Goal: Task Accomplishment & Management: Complete application form

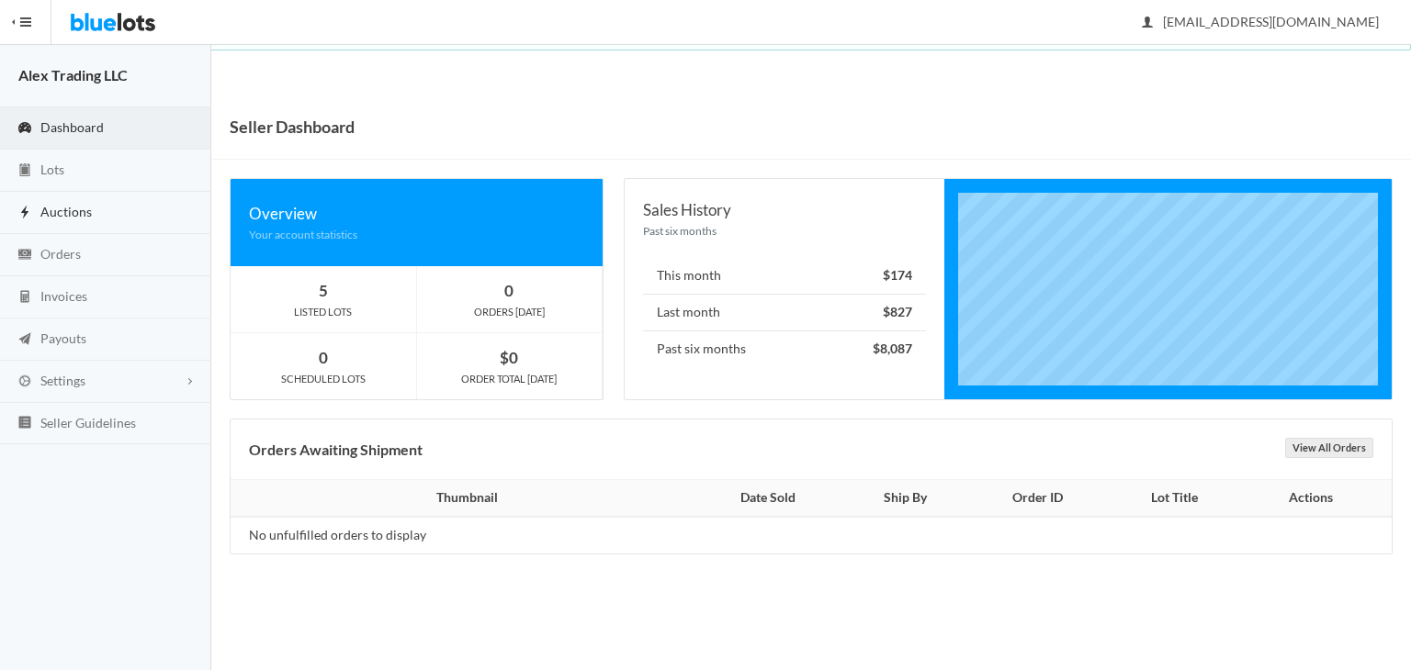
click at [41, 198] on link "Auctions" at bounding box center [105, 213] width 211 height 42
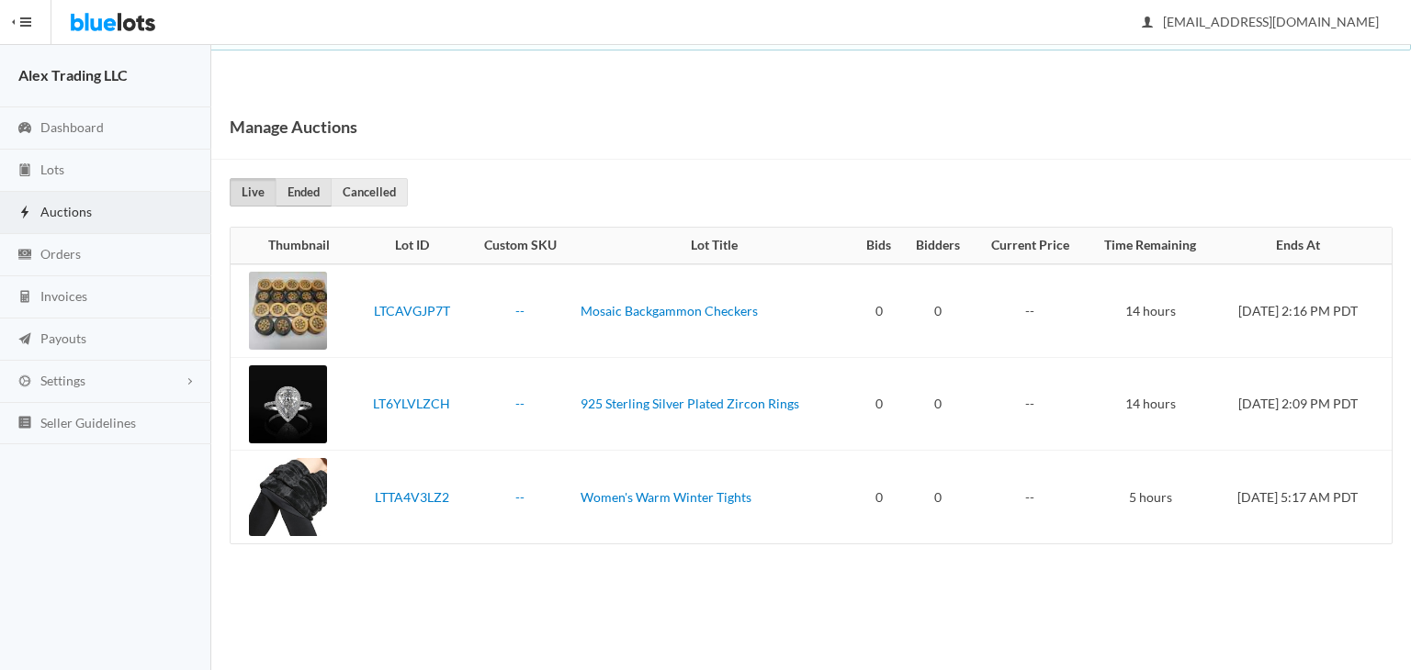
click at [317, 186] on link "Ended" at bounding box center [304, 192] width 56 height 28
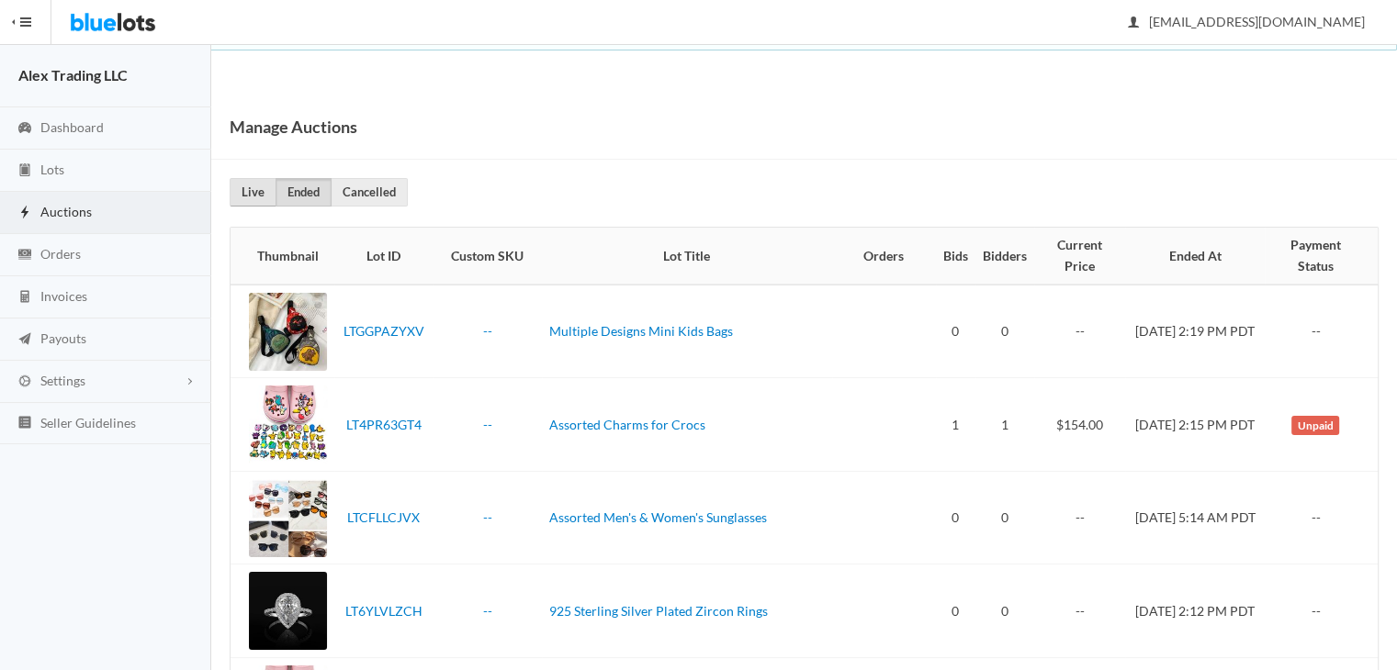
click at [262, 192] on link "Live" at bounding box center [253, 192] width 47 height 28
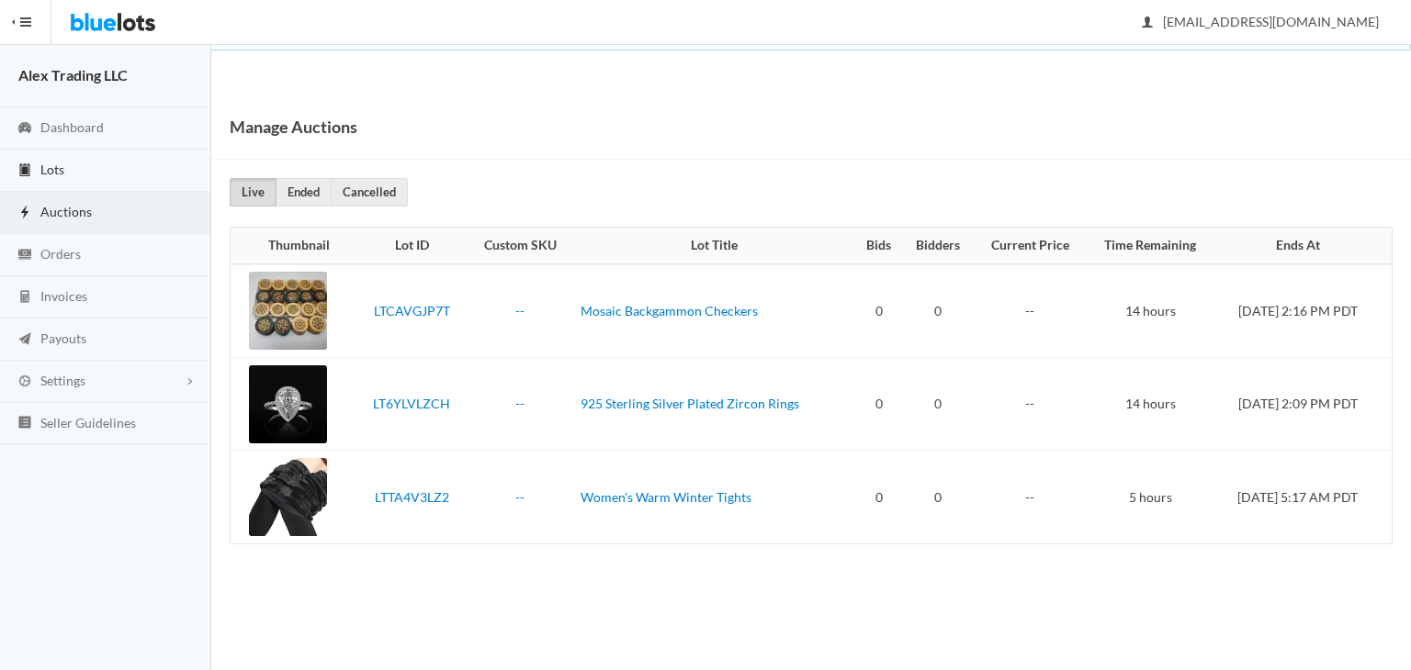
click at [118, 166] on link "Lots" at bounding box center [105, 171] width 211 height 42
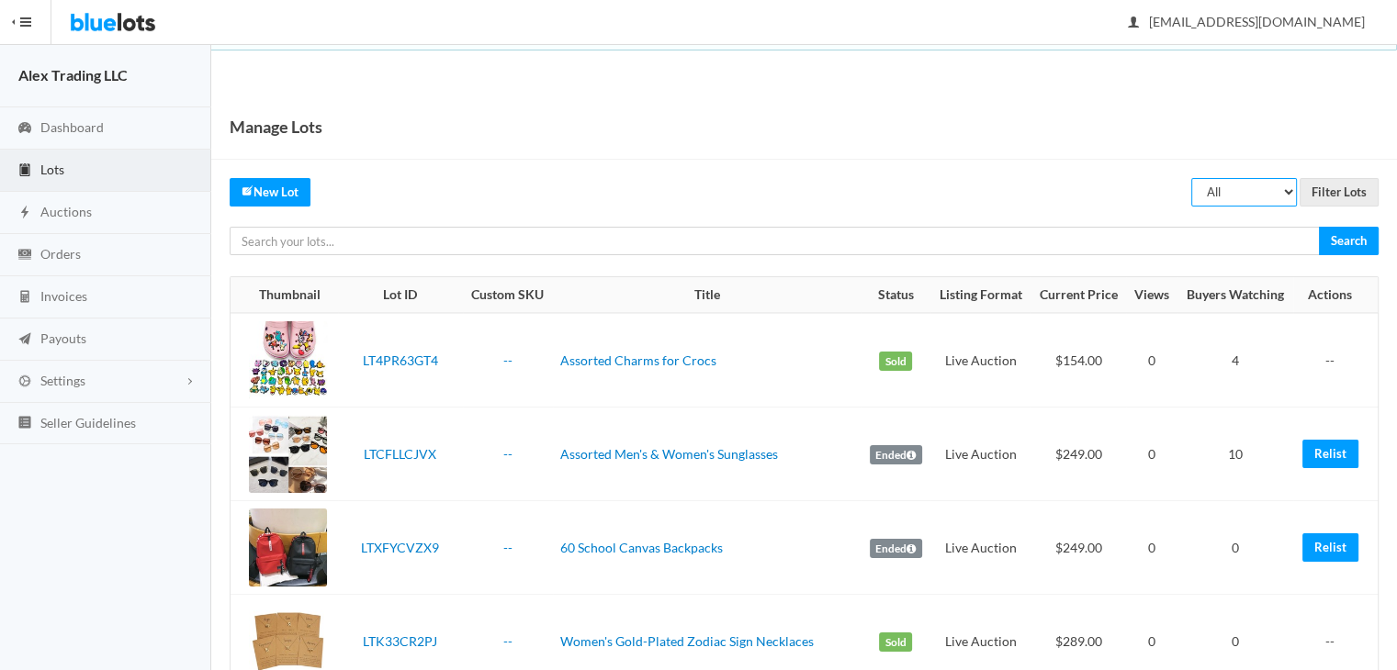
click at [1272, 188] on select "All Draft Unreviewed Rejected Scheduled Listed Sold Ended" at bounding box center [1244, 192] width 106 height 28
select select "ended"
click at [1192, 178] on select "All Draft Unreviewed Rejected Scheduled Listed Sold Ended" at bounding box center [1244, 192] width 106 height 28
click at [1345, 179] on input "Filter Lots" at bounding box center [1338, 192] width 79 height 28
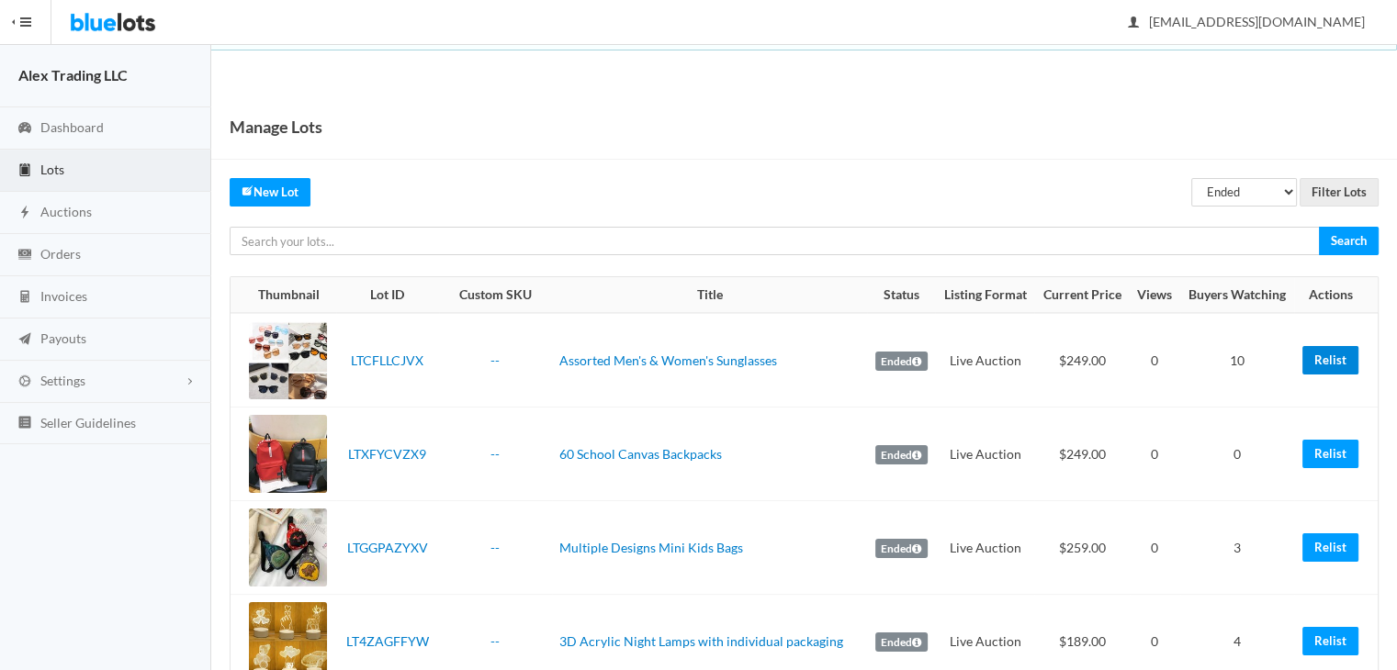
click at [1332, 372] on link "Relist" at bounding box center [1330, 360] width 56 height 28
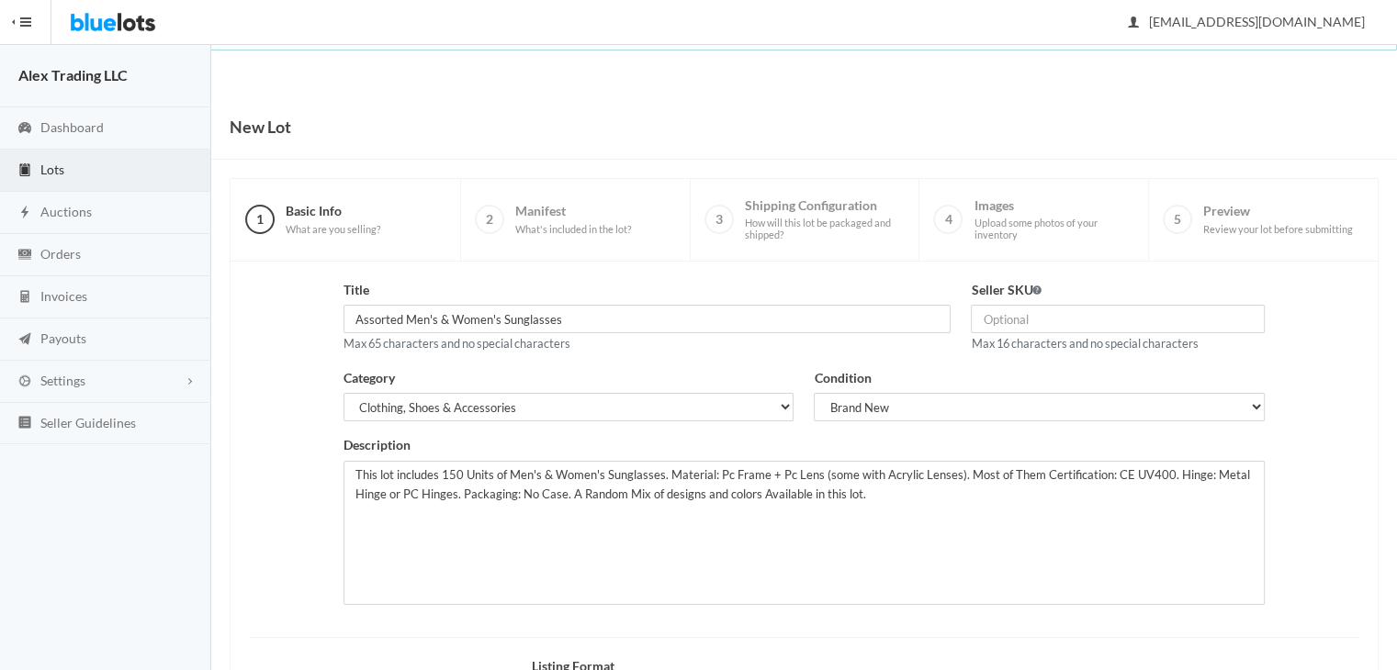
scroll to position [246, 0]
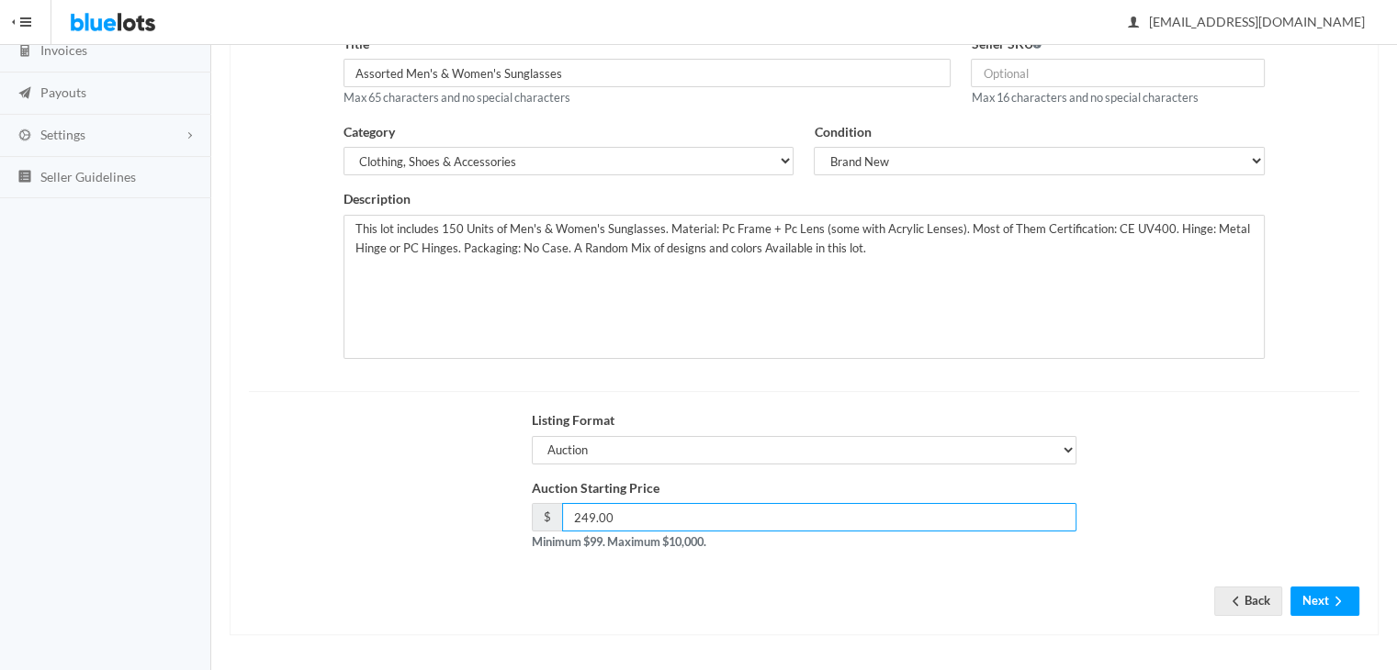
click at [587, 522] on input "249.00" at bounding box center [819, 517] width 515 height 28
type input "244.00"
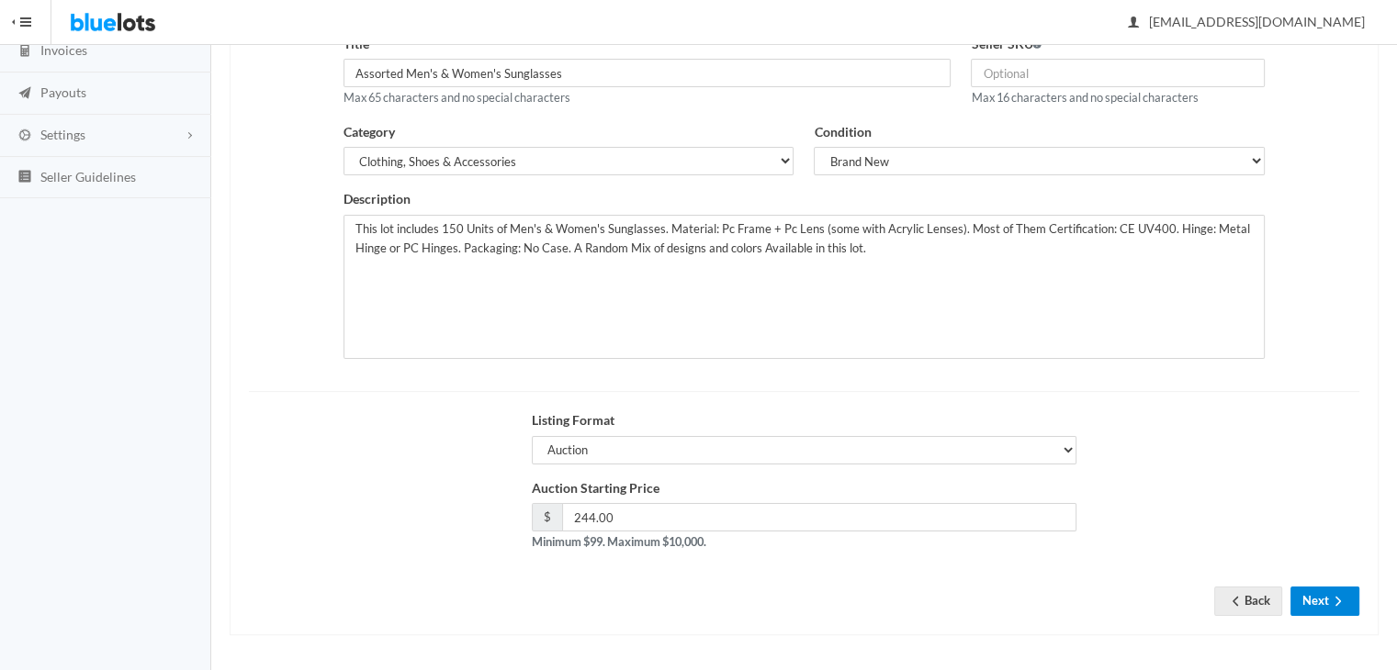
click at [1320, 598] on button "Next" at bounding box center [1324, 601] width 69 height 28
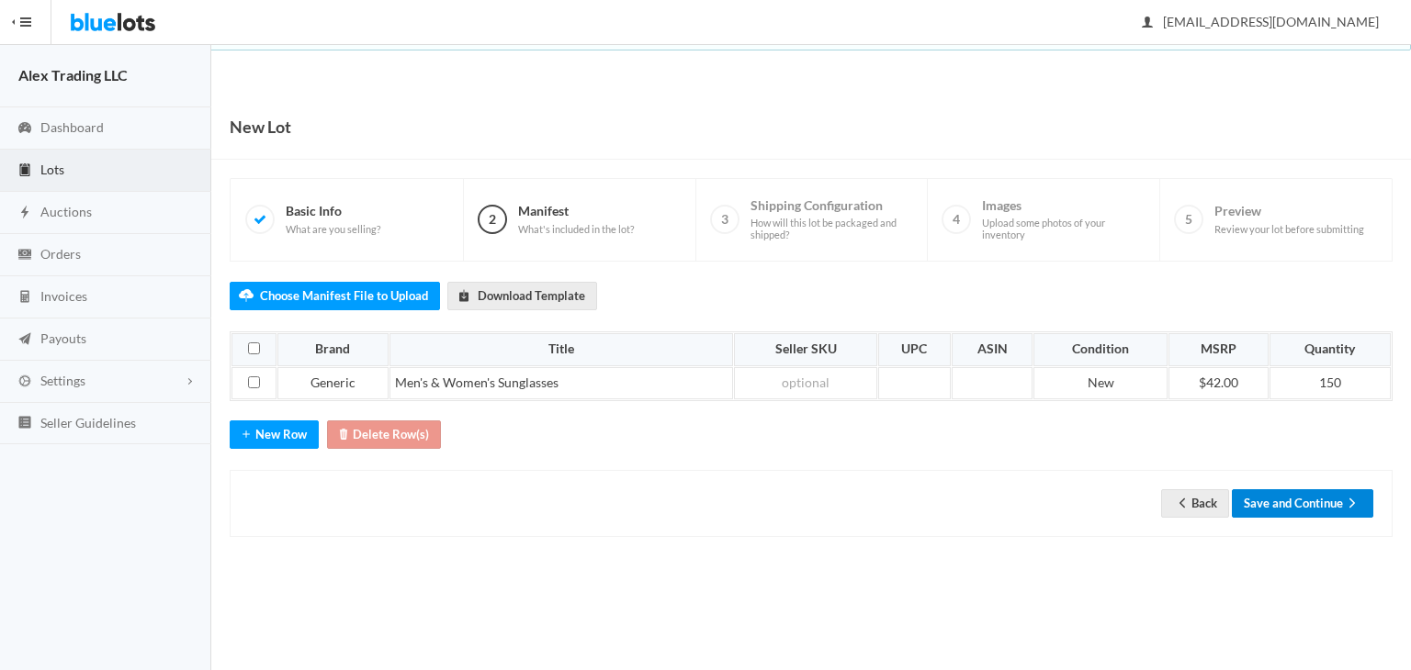
click at [1269, 504] on button "Save and Continue" at bounding box center [1302, 503] width 141 height 28
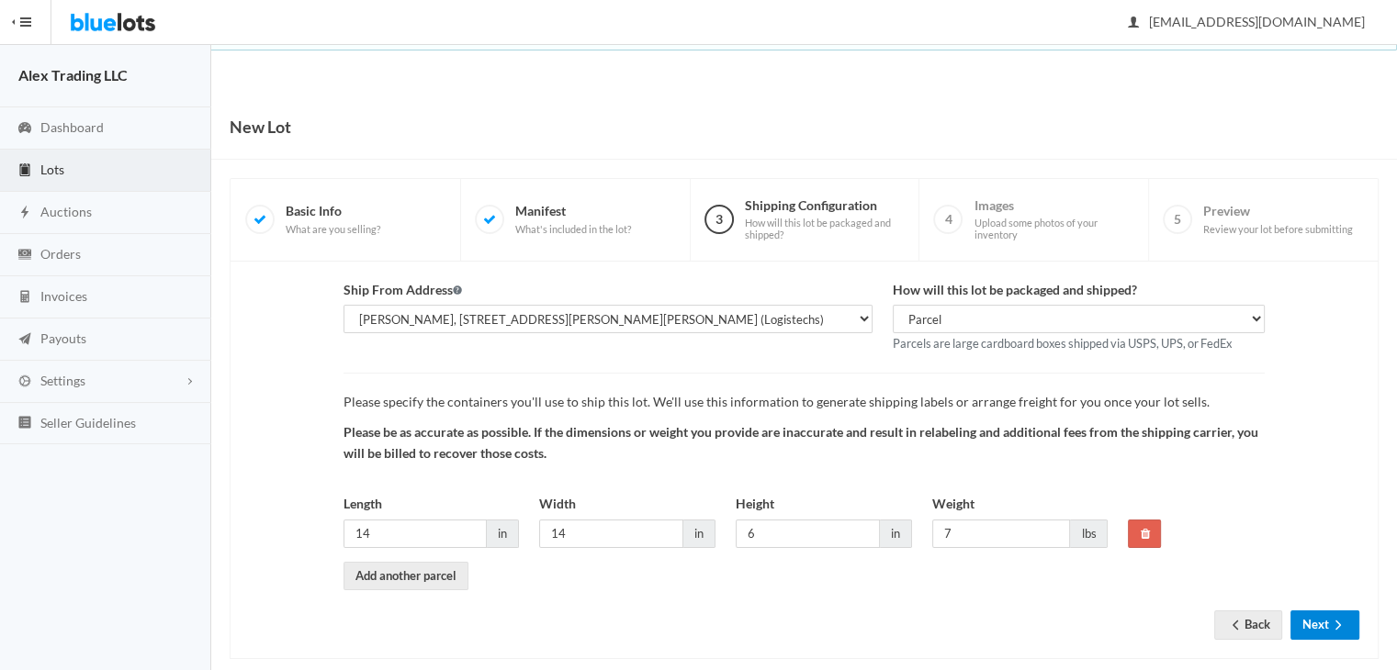
click at [1317, 625] on button "Next" at bounding box center [1324, 625] width 69 height 28
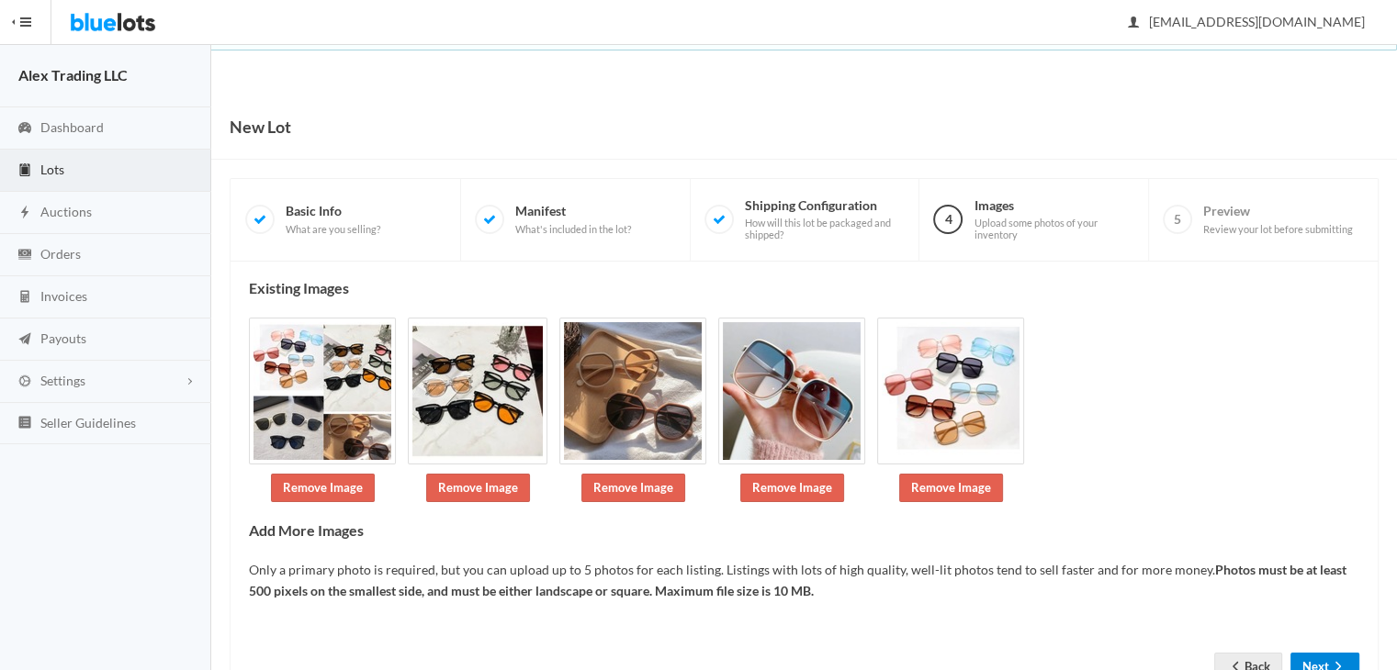
click at [1331, 655] on button "Next" at bounding box center [1324, 667] width 69 height 28
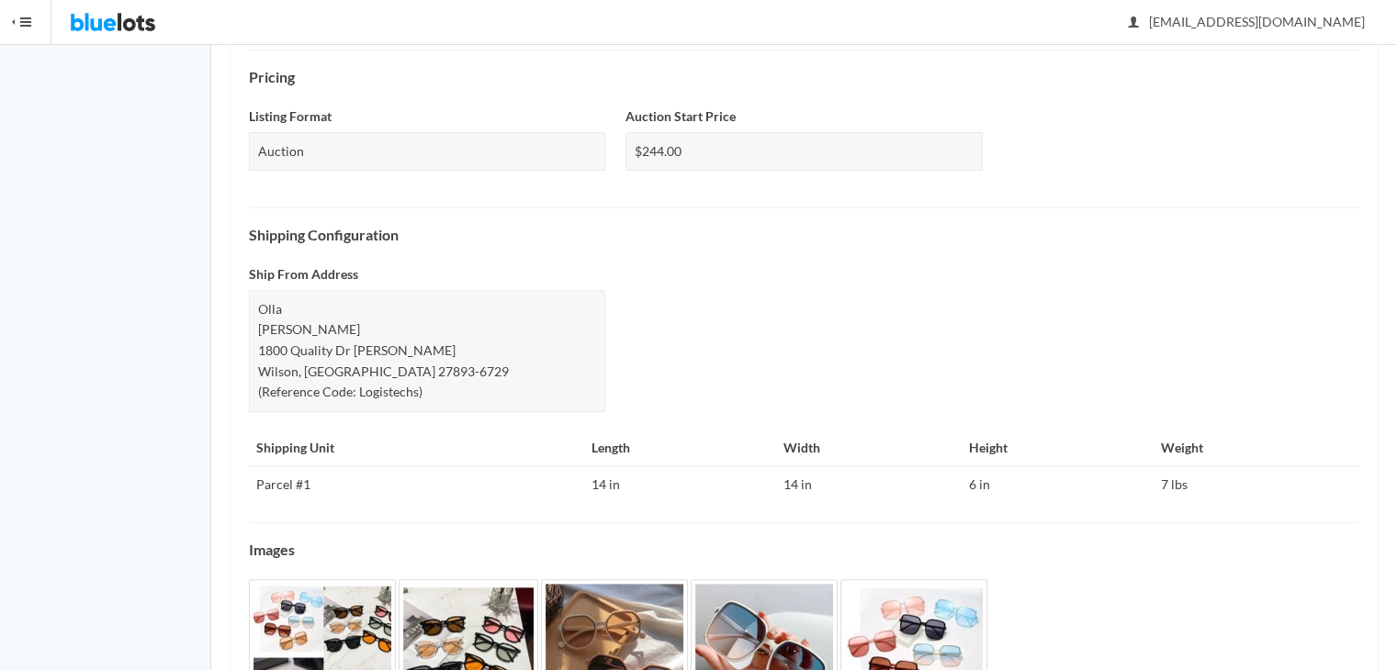
scroll to position [724, 0]
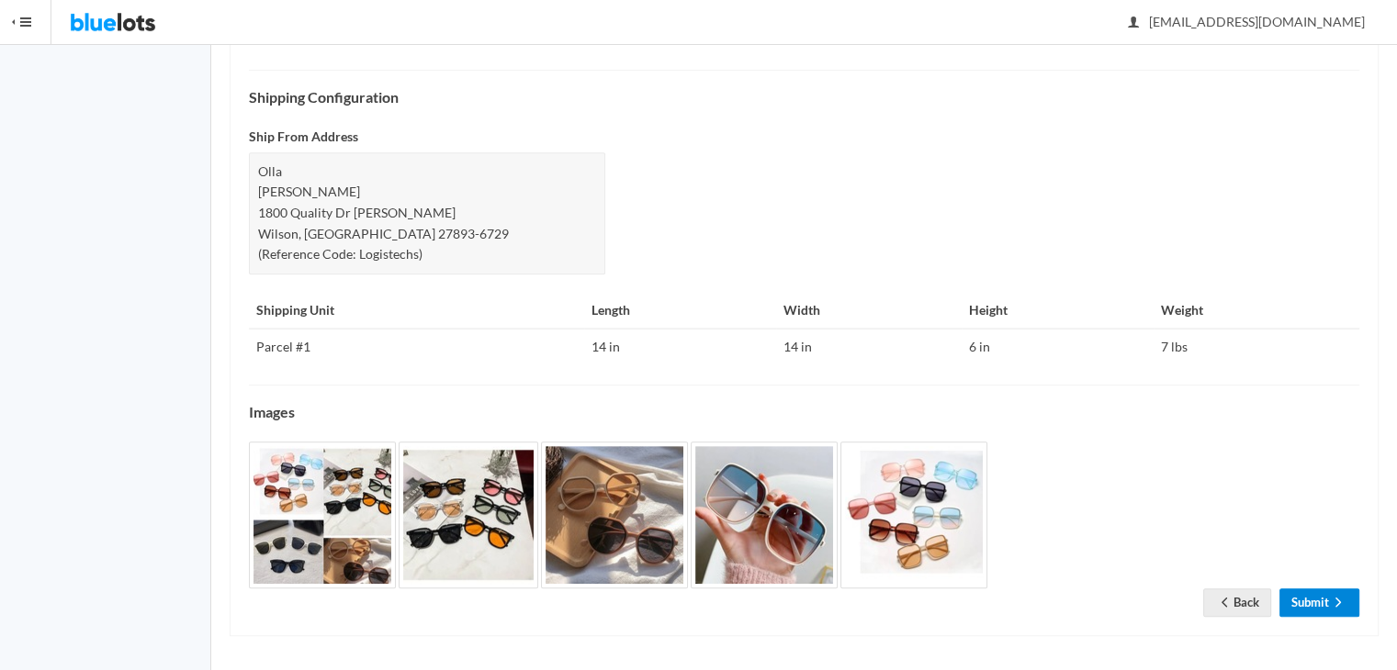
click at [1338, 598] on icon "arrow forward" at bounding box center [1338, 602] width 6 height 9
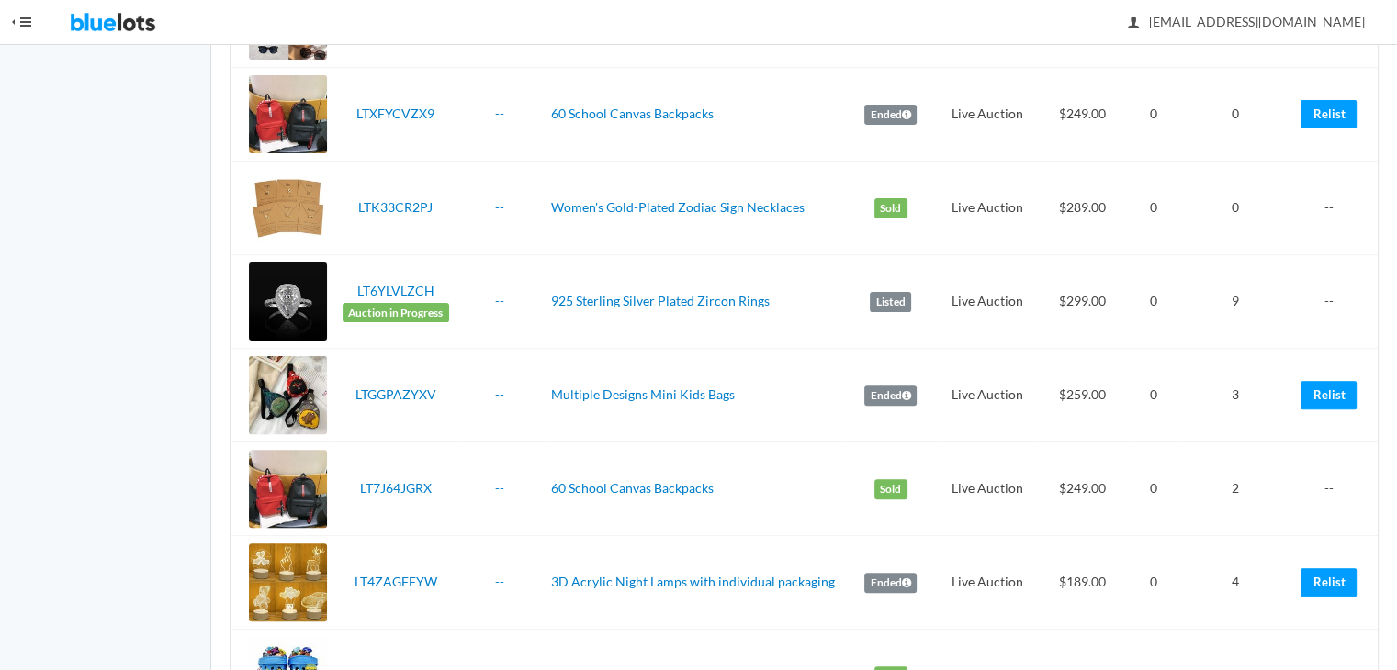
scroll to position [514, 0]
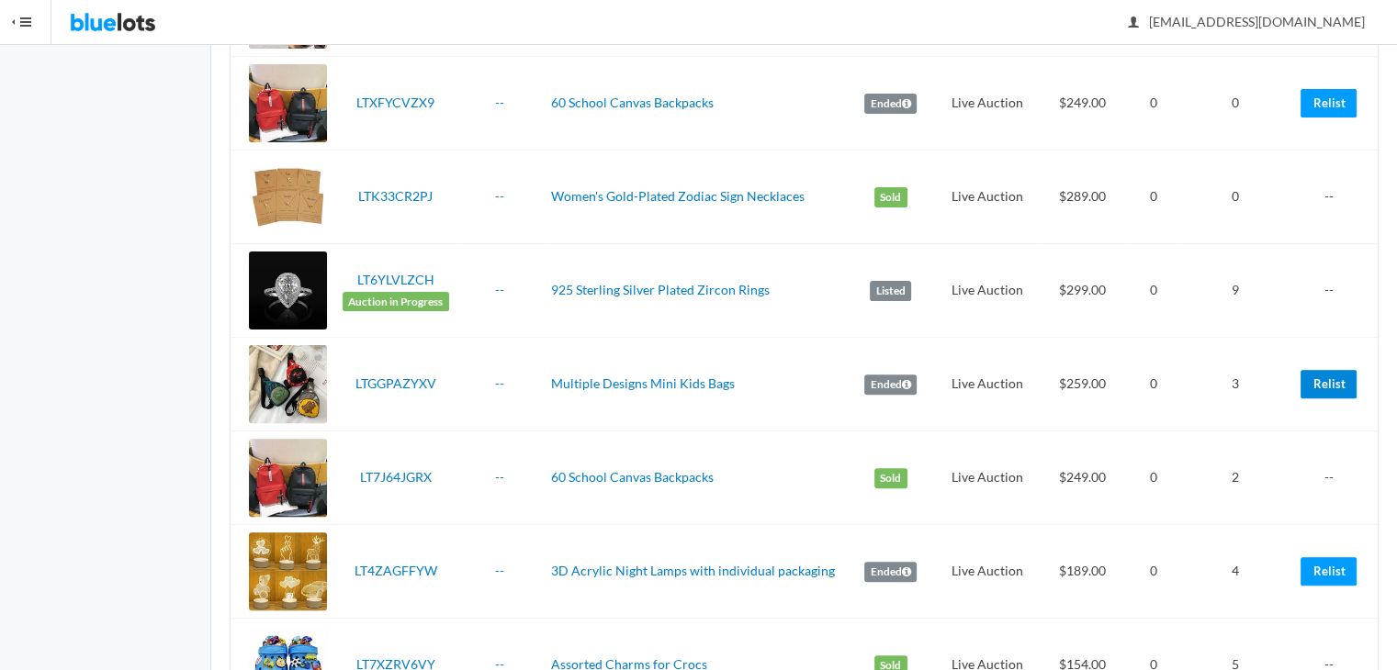
click at [1334, 378] on link "Relist" at bounding box center [1328, 384] width 56 height 28
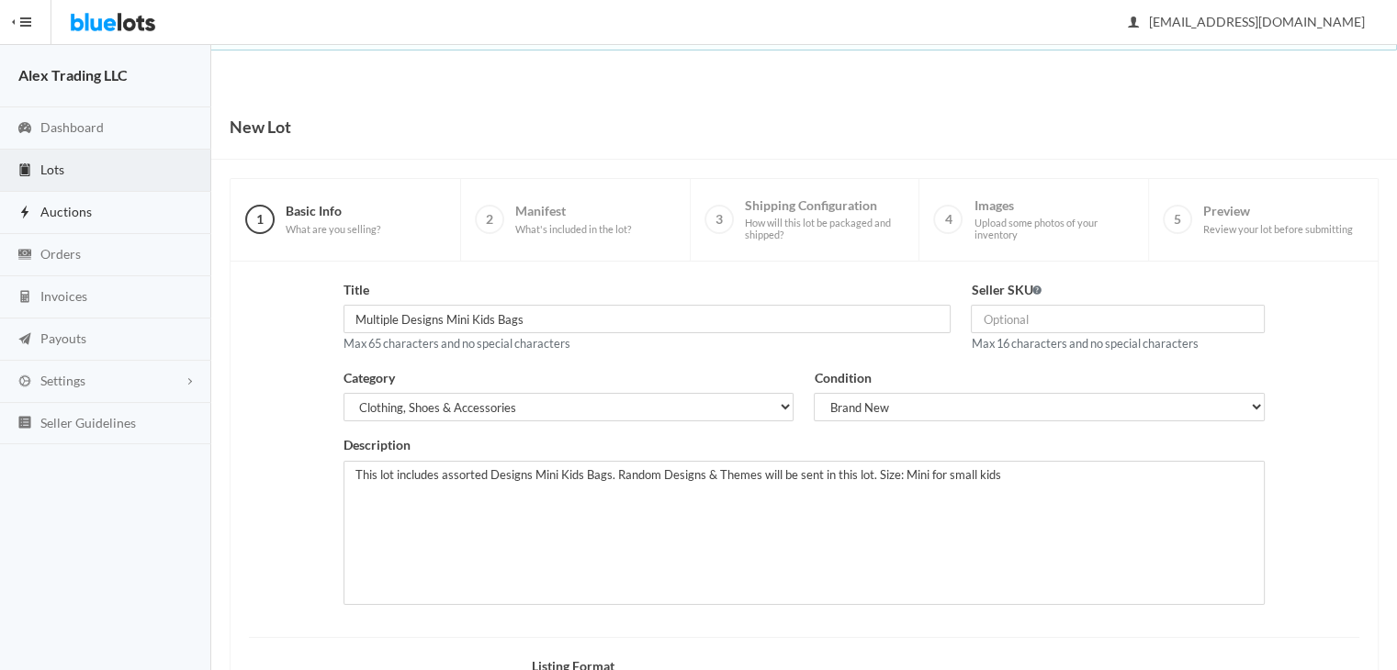
click at [77, 214] on span "Auctions" at bounding box center [65, 212] width 51 height 16
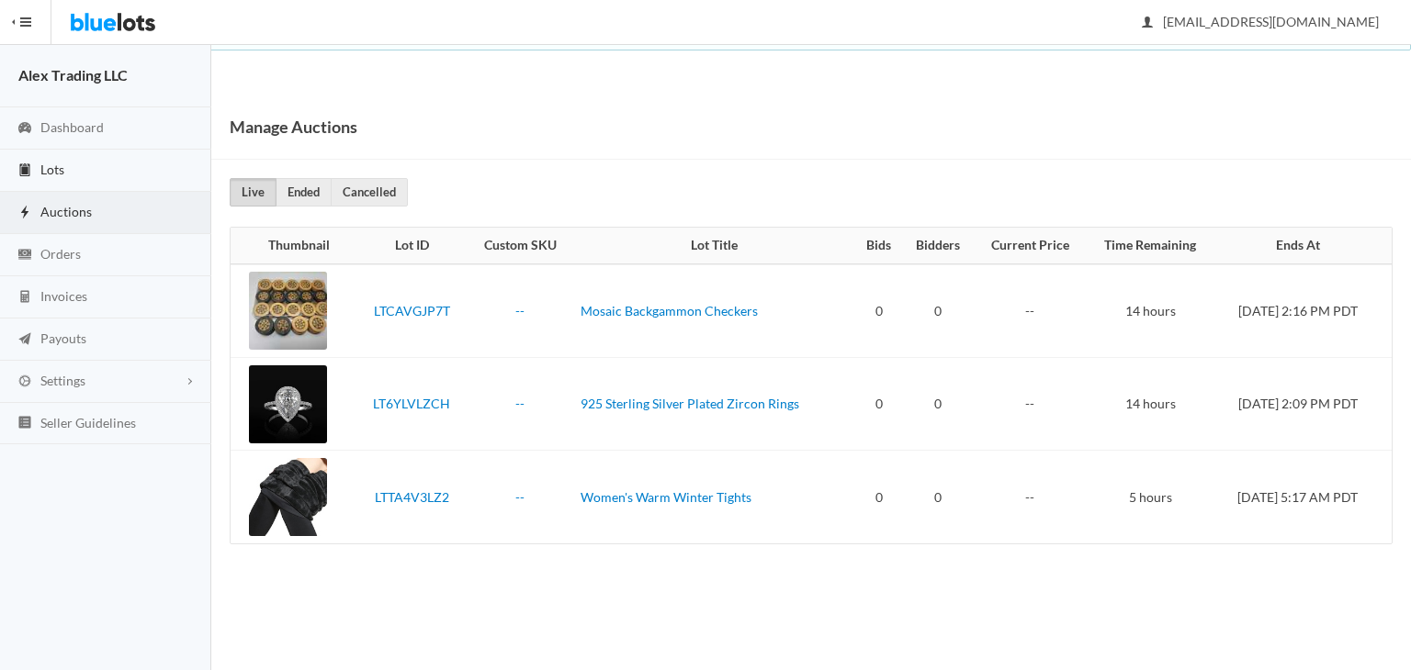
click at [107, 168] on link "Lots" at bounding box center [105, 171] width 211 height 42
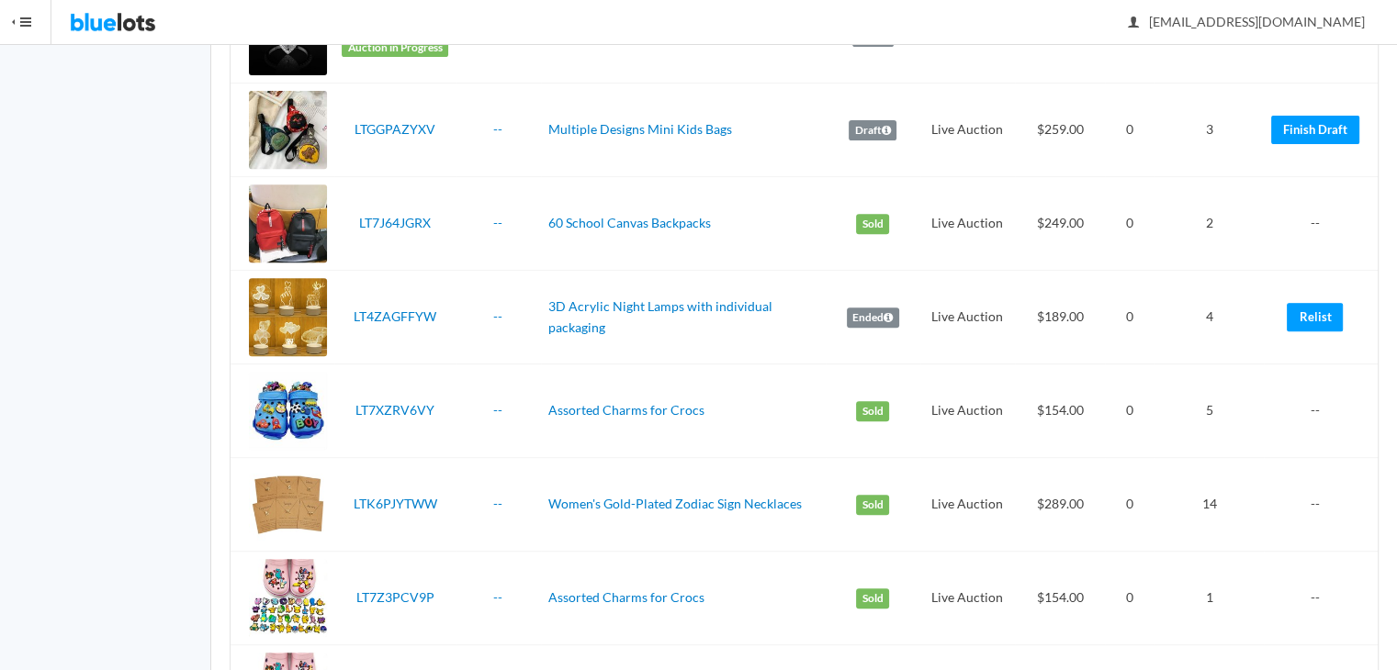
scroll to position [785, 0]
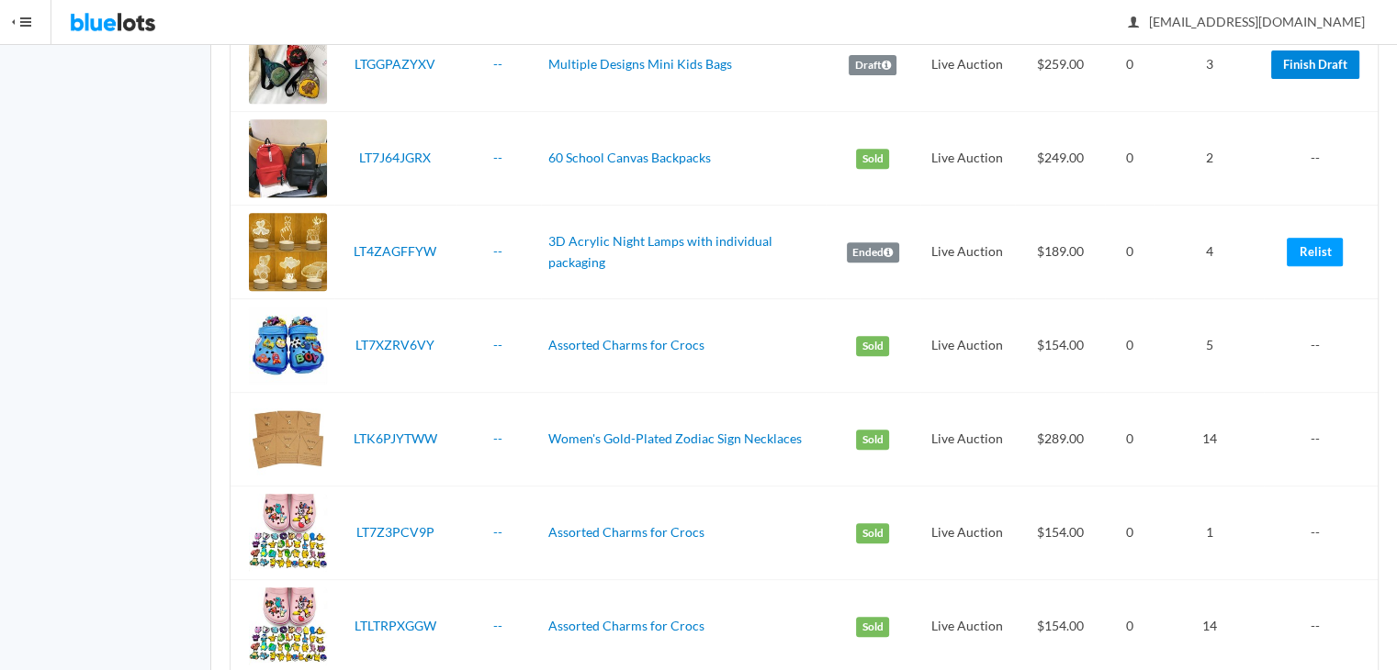
click at [1297, 53] on link "Finish Draft" at bounding box center [1315, 65] width 88 height 28
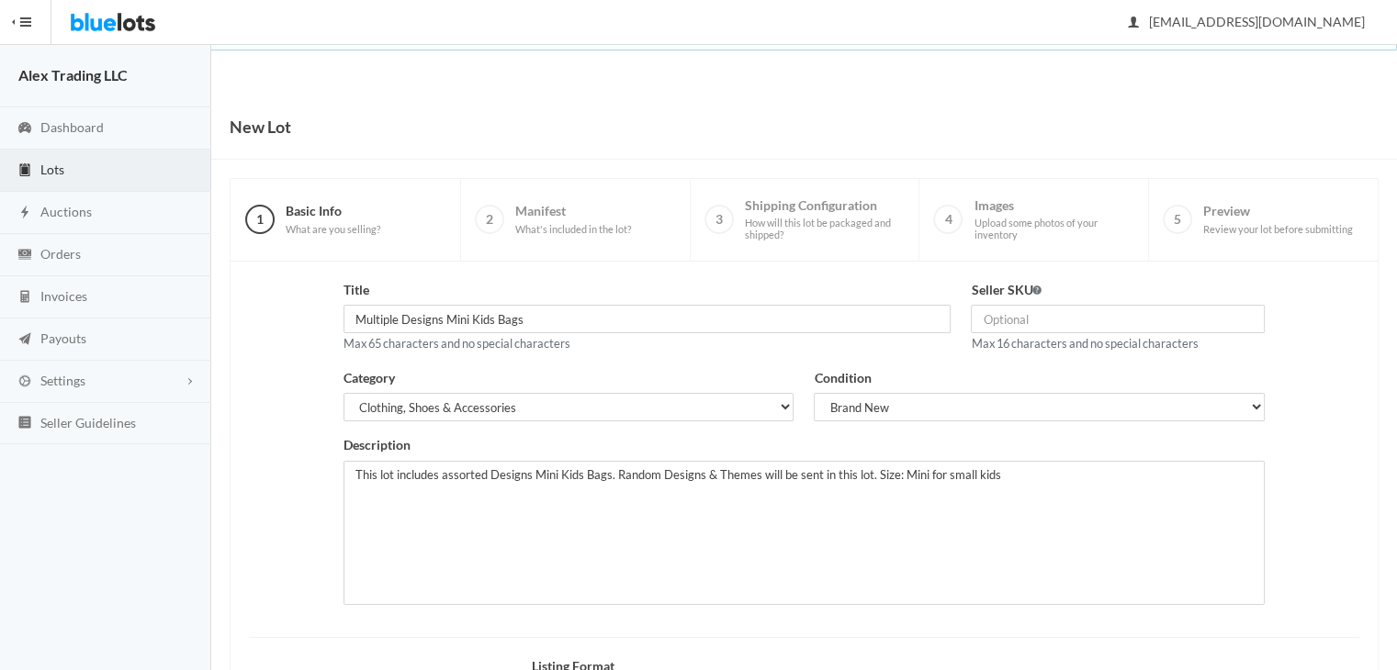
scroll to position [246, 0]
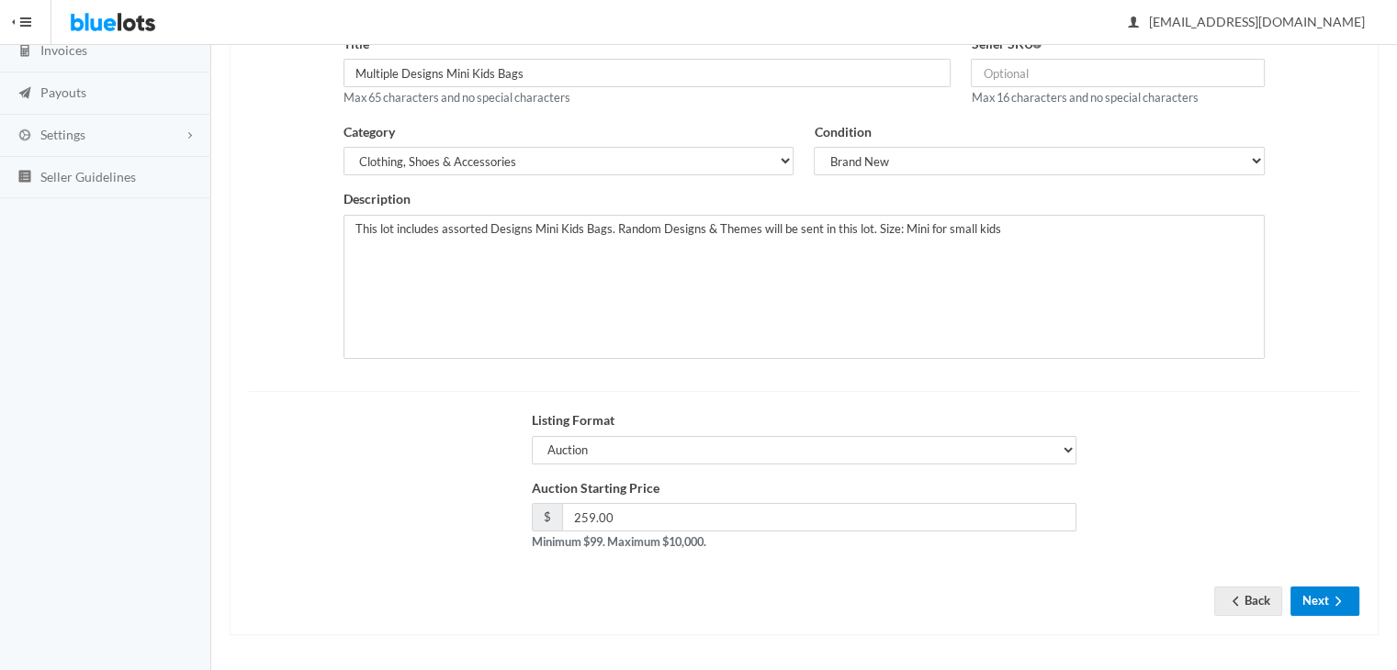
click at [1324, 600] on button "Next" at bounding box center [1324, 601] width 69 height 28
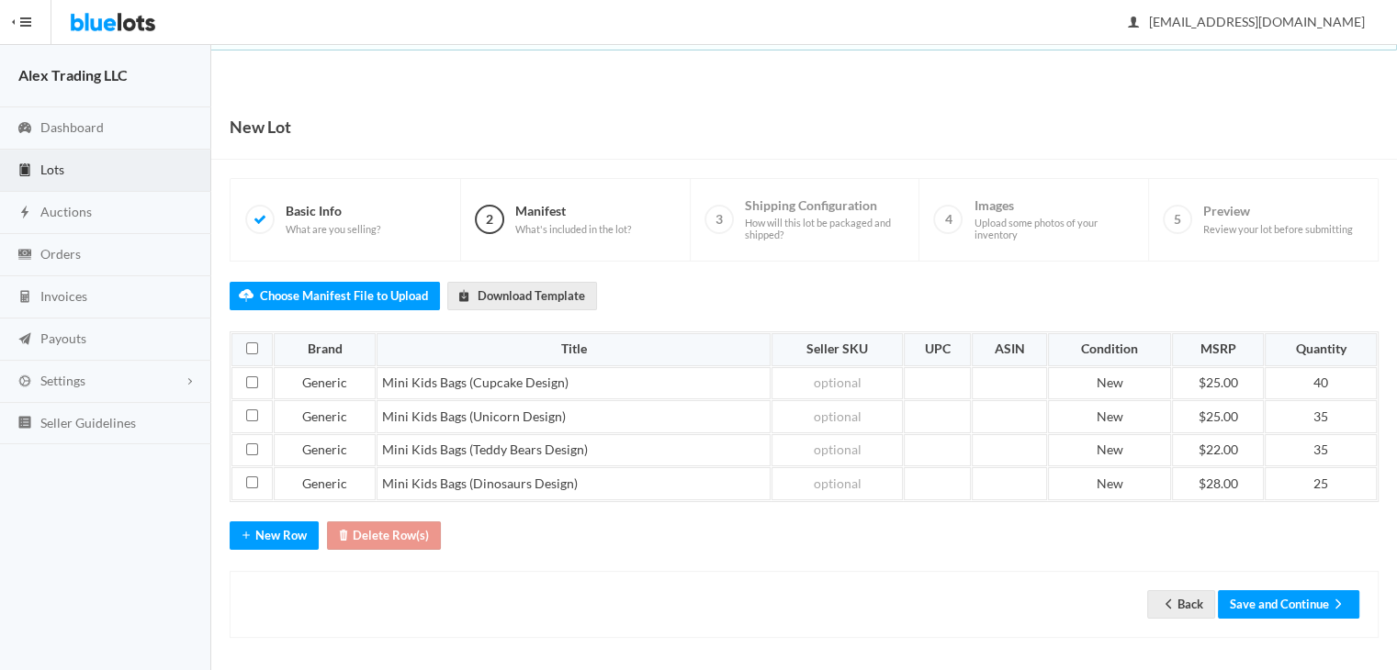
click at [1278, 592] on button "Save and Continue" at bounding box center [1288, 605] width 141 height 28
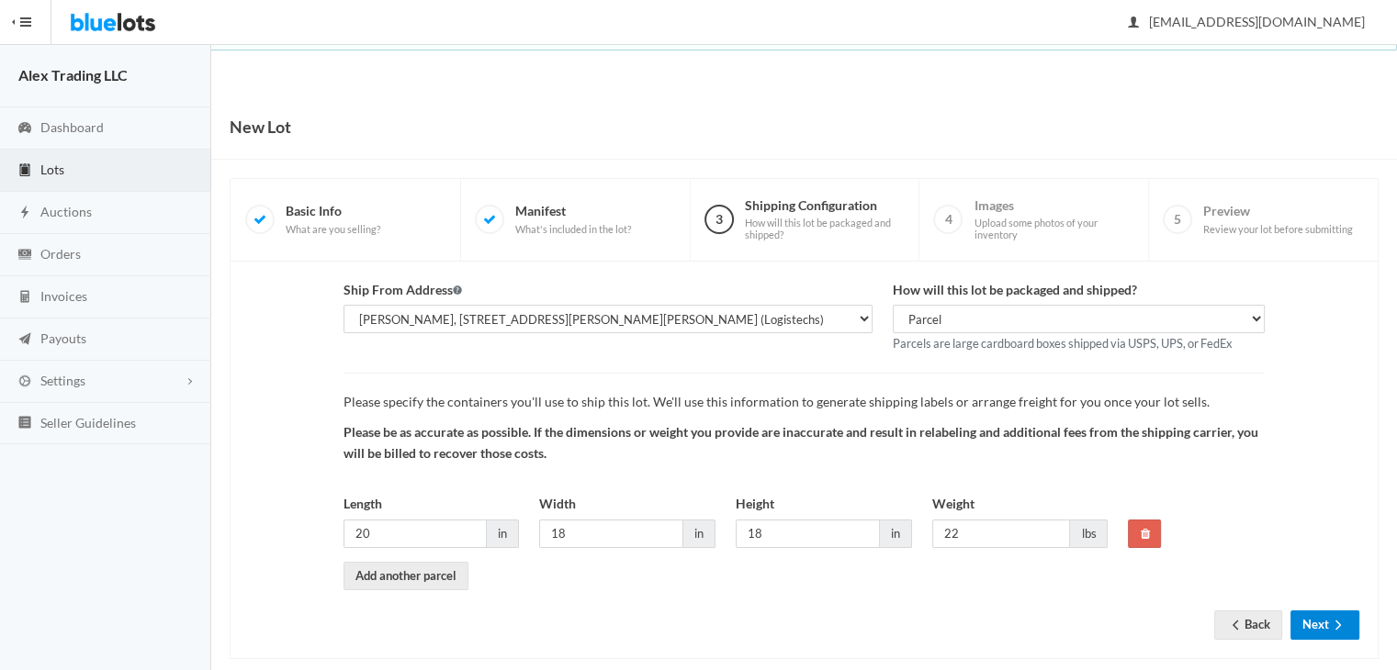
click at [1329, 622] on icon "arrow forward" at bounding box center [1338, 625] width 18 height 15
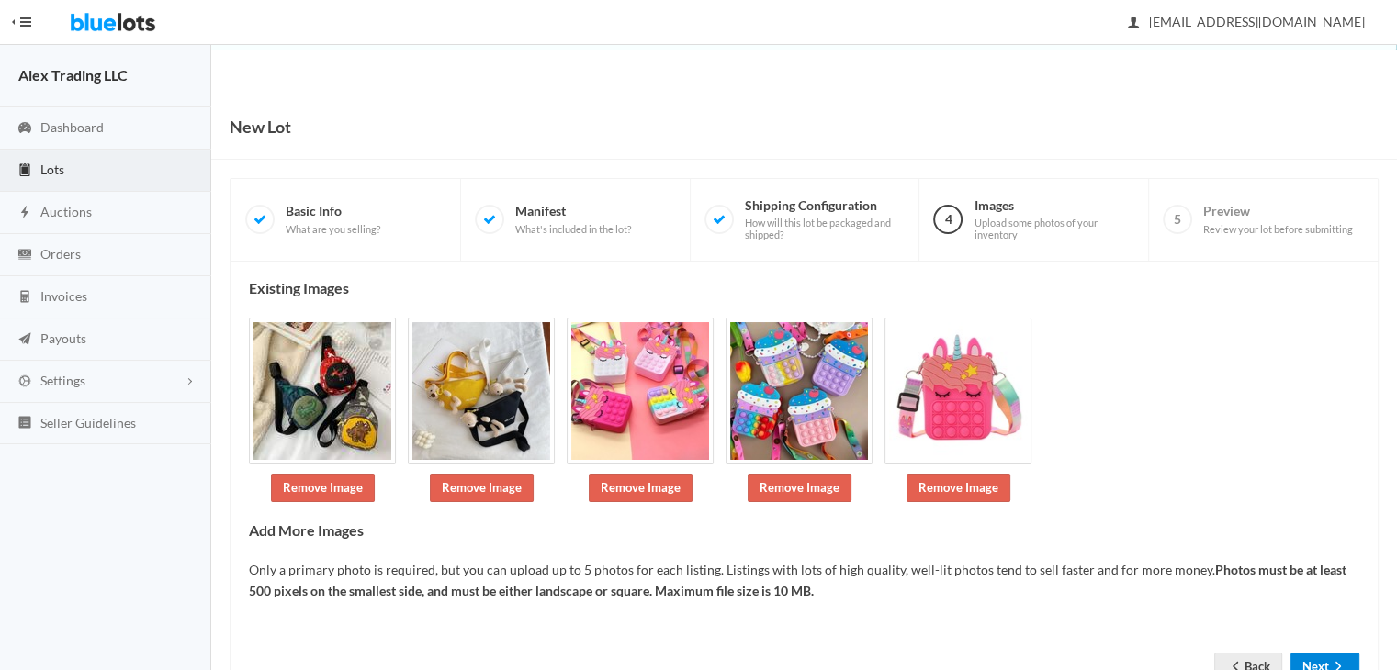
click at [1344, 654] on button "Next" at bounding box center [1324, 667] width 69 height 28
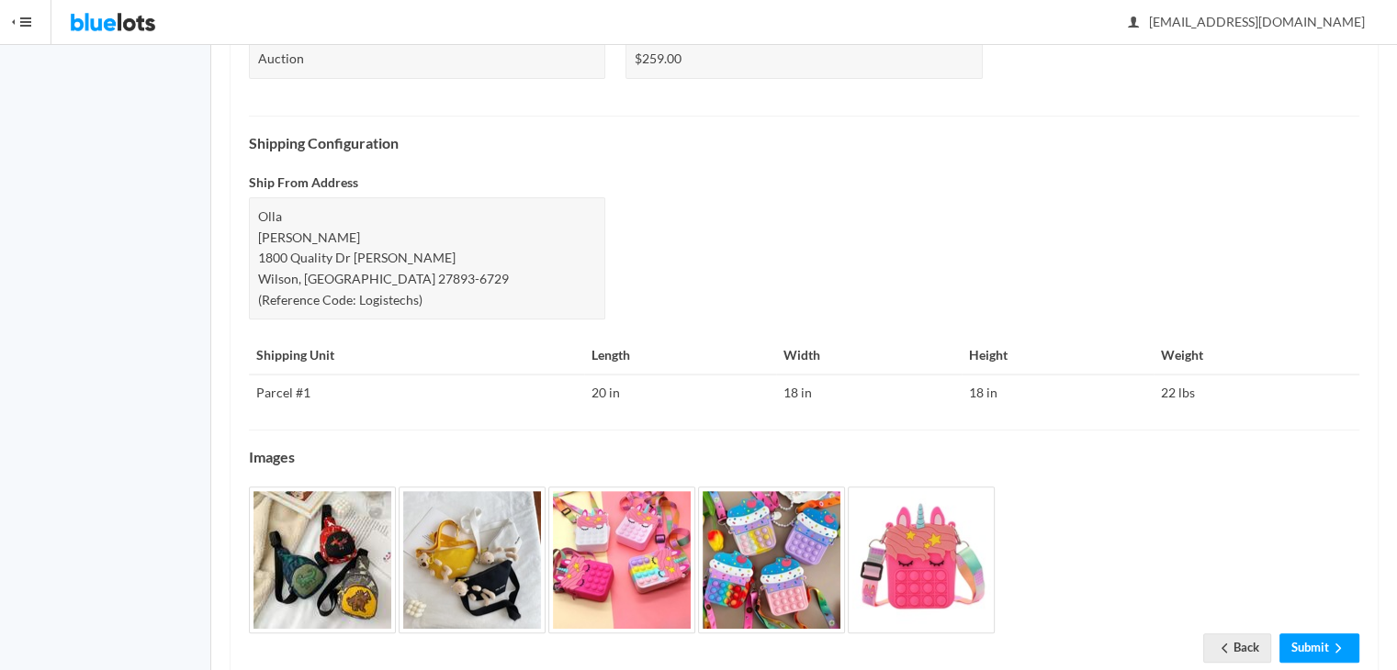
scroll to position [702, 0]
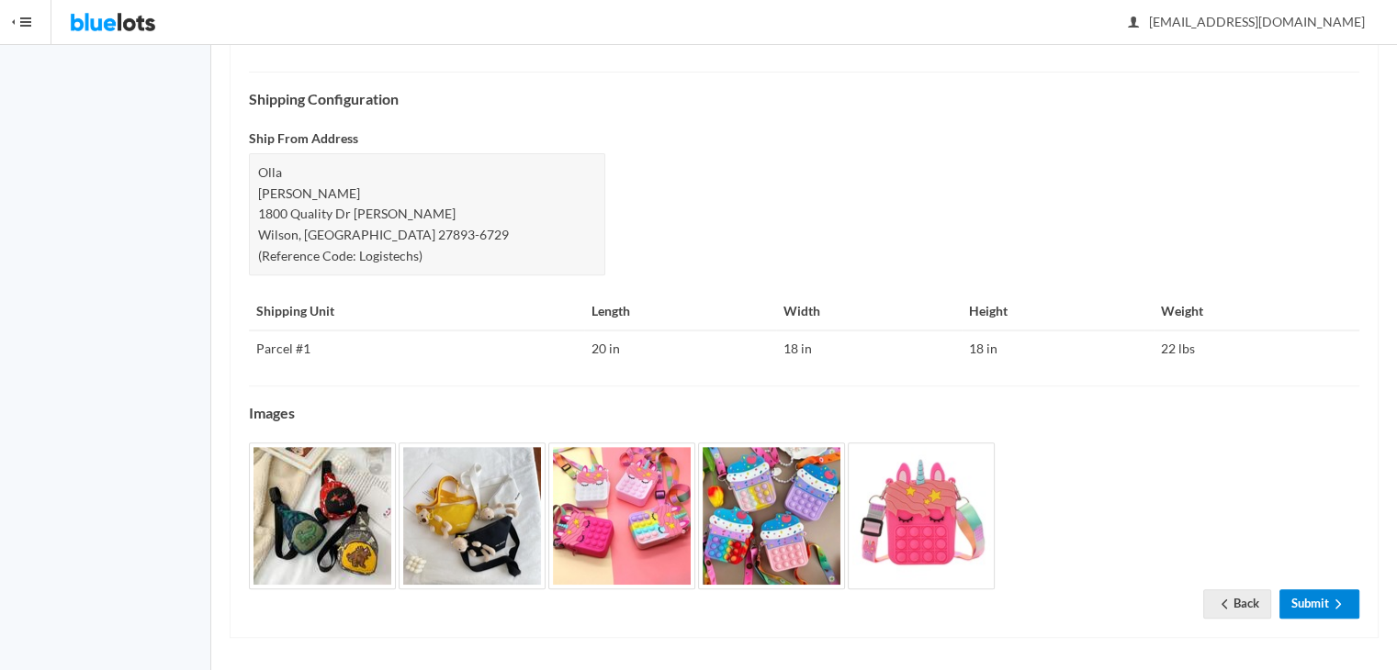
click at [1308, 592] on link "Submit" at bounding box center [1319, 604] width 80 height 28
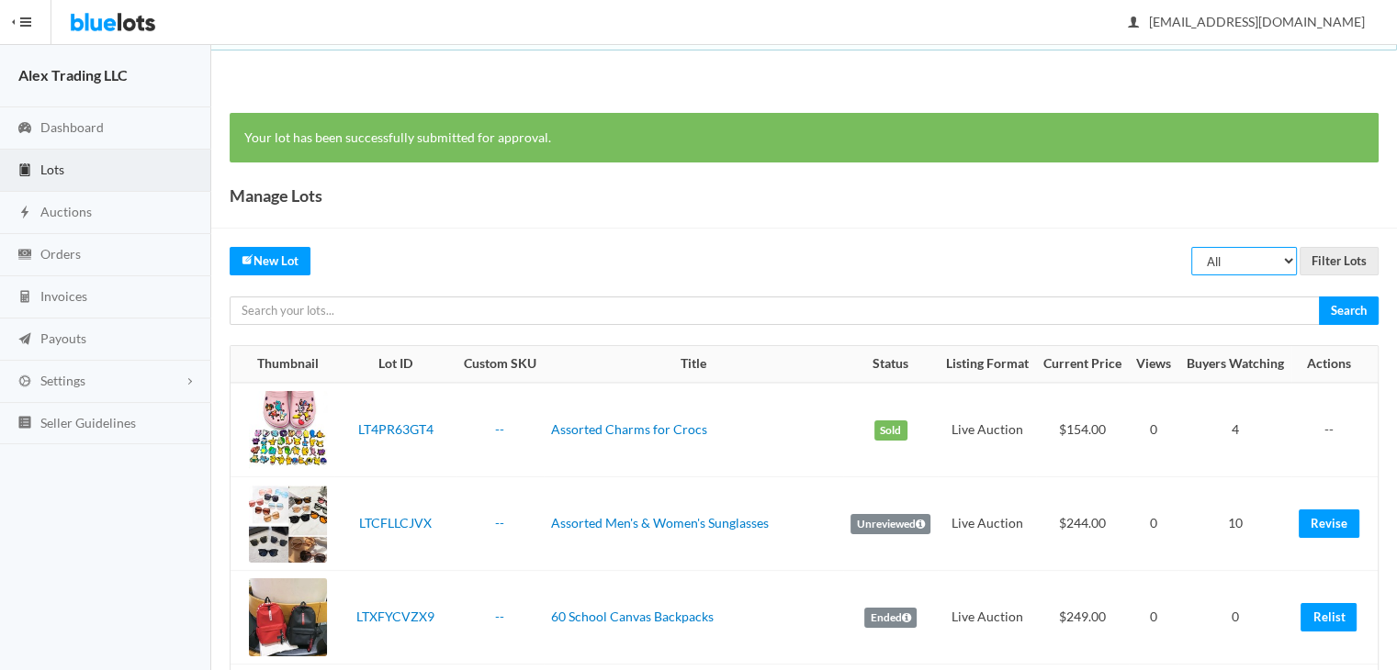
click at [1238, 265] on select "All Draft Unreviewed Rejected Scheduled Listed Sold Ended" at bounding box center [1244, 261] width 106 height 28
select select "ended"
click at [1192, 247] on select "All Draft Unreviewed Rejected Scheduled Listed Sold Ended" at bounding box center [1244, 261] width 106 height 28
click at [1345, 262] on input "Filter Lots" at bounding box center [1338, 261] width 79 height 28
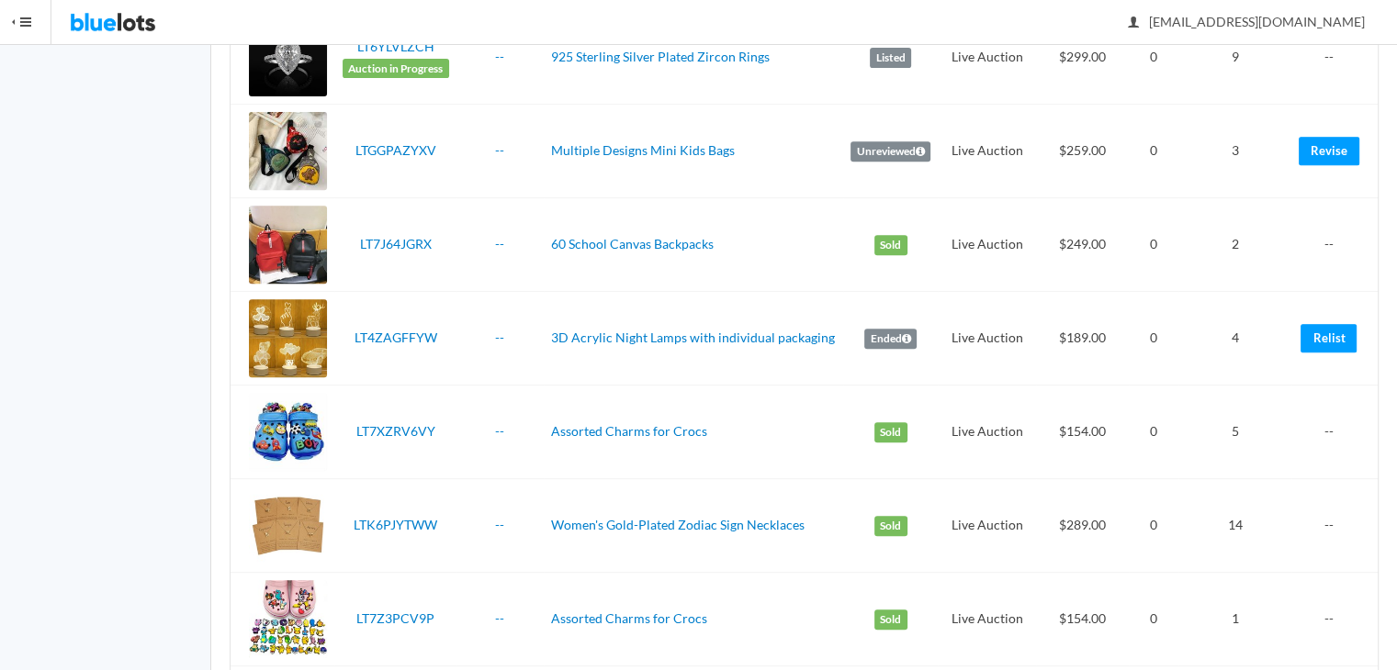
scroll to position [885, 0]
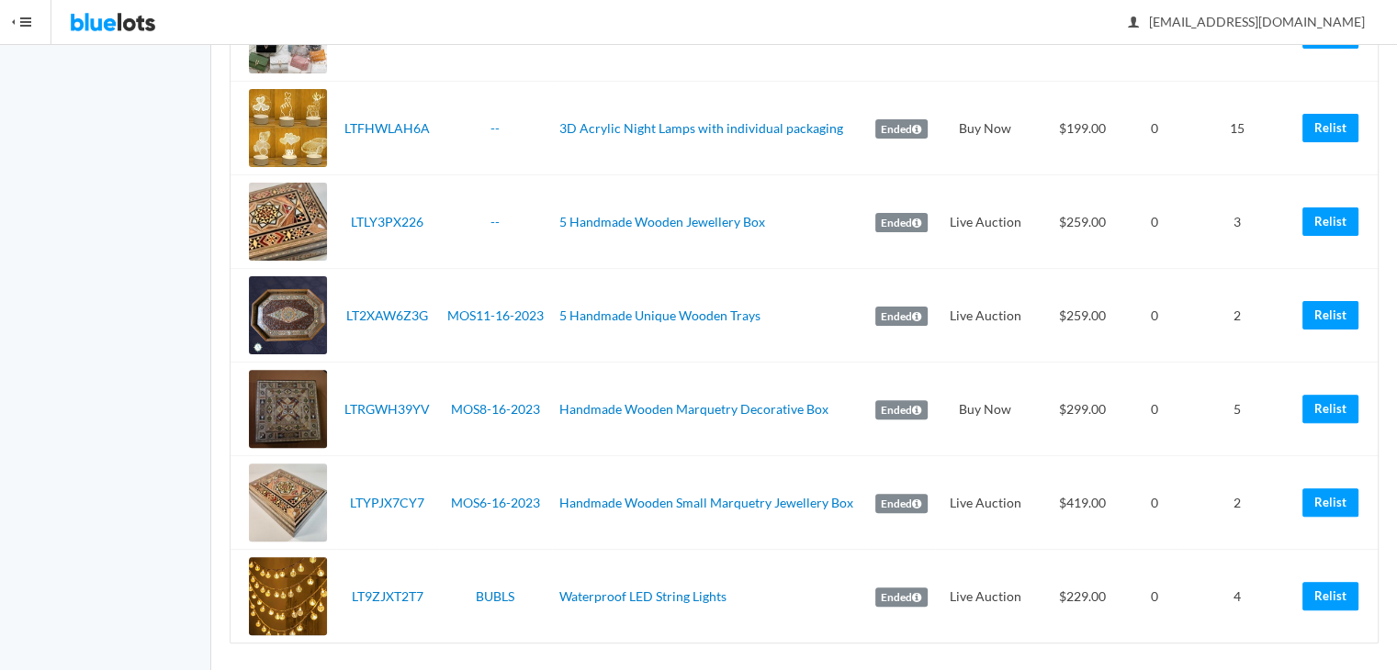
scroll to position [521, 0]
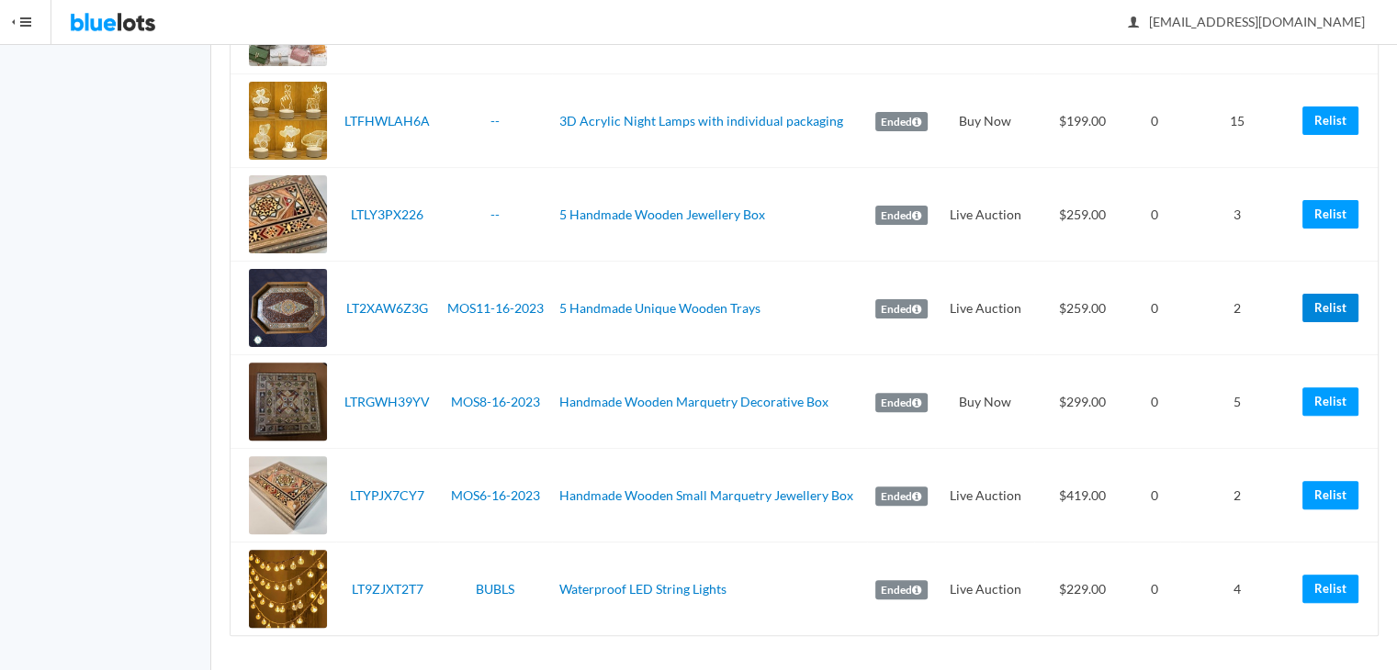
click at [1333, 302] on link "Relist" at bounding box center [1330, 308] width 56 height 28
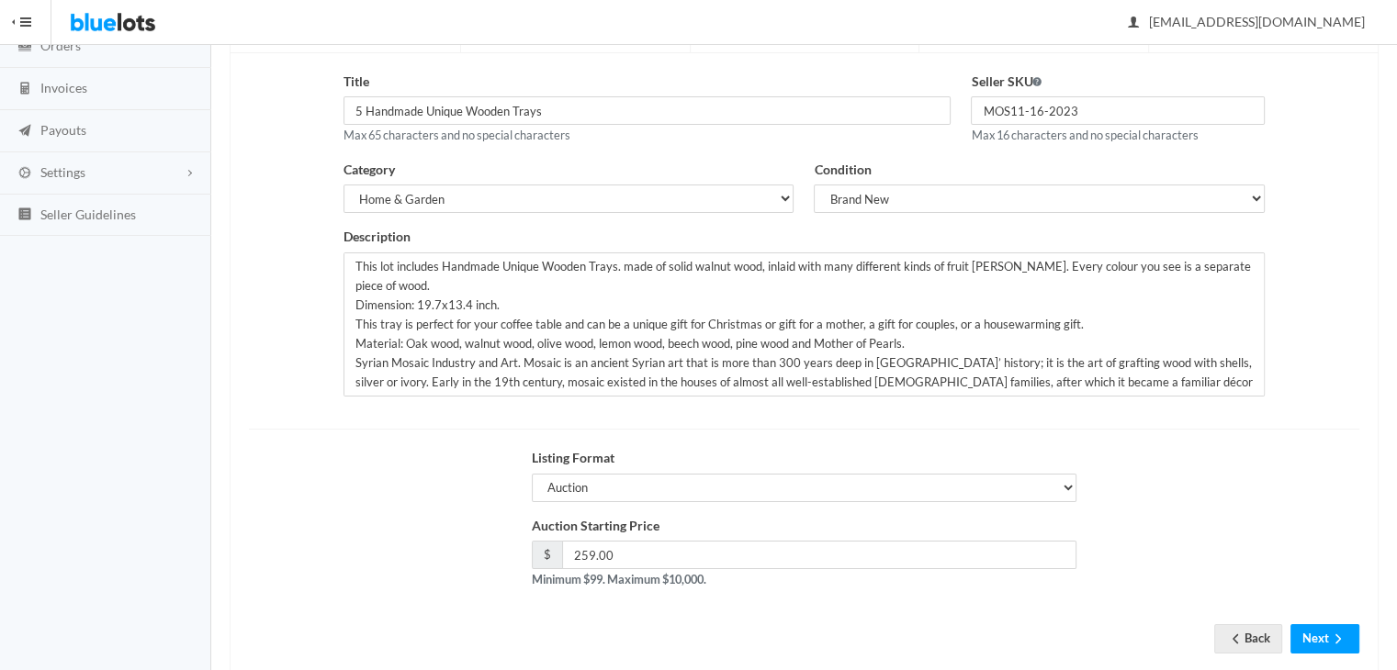
scroll to position [246, 0]
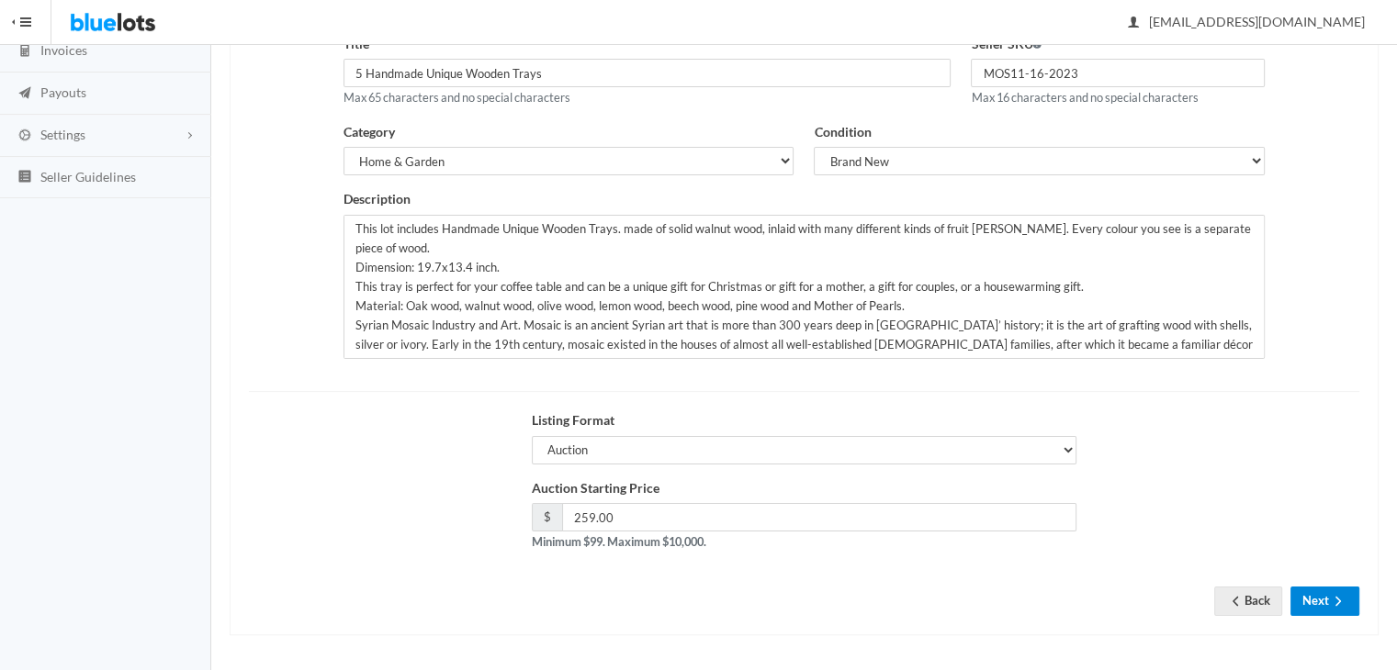
click at [1330, 589] on button "Next" at bounding box center [1324, 601] width 69 height 28
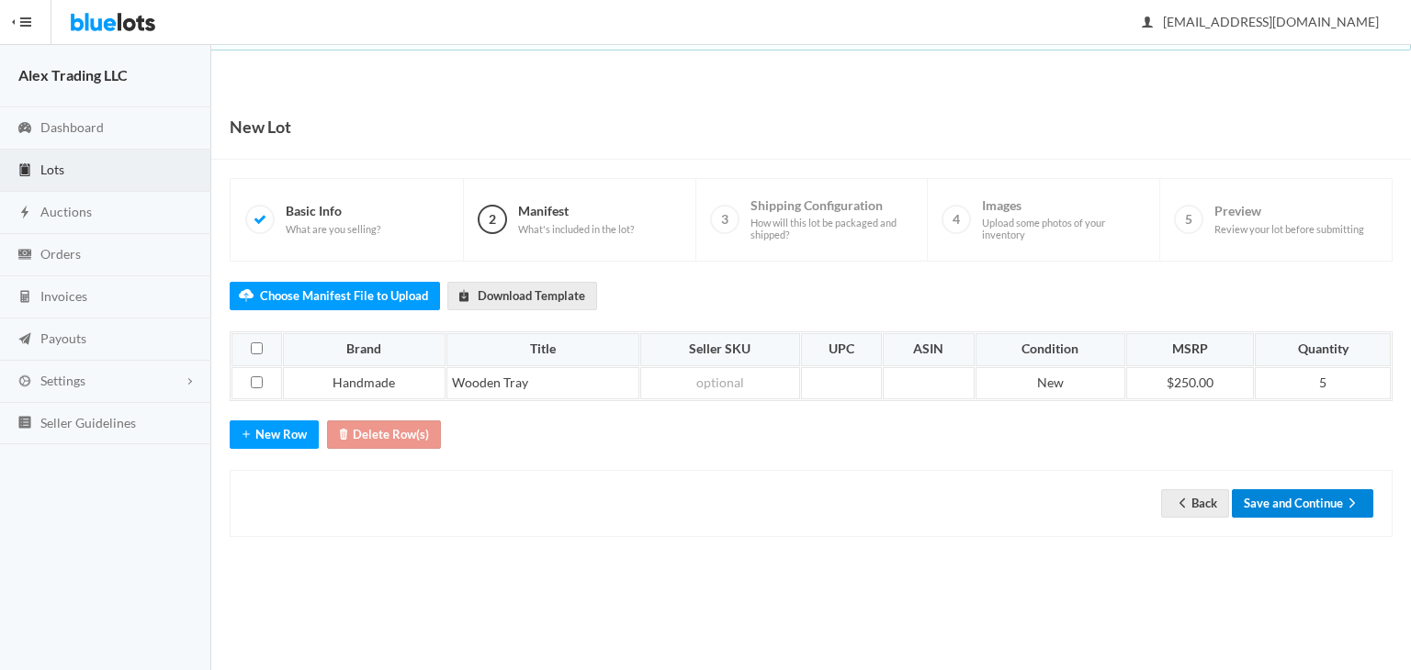
click at [1301, 504] on button "Save and Continue" at bounding box center [1302, 503] width 141 height 28
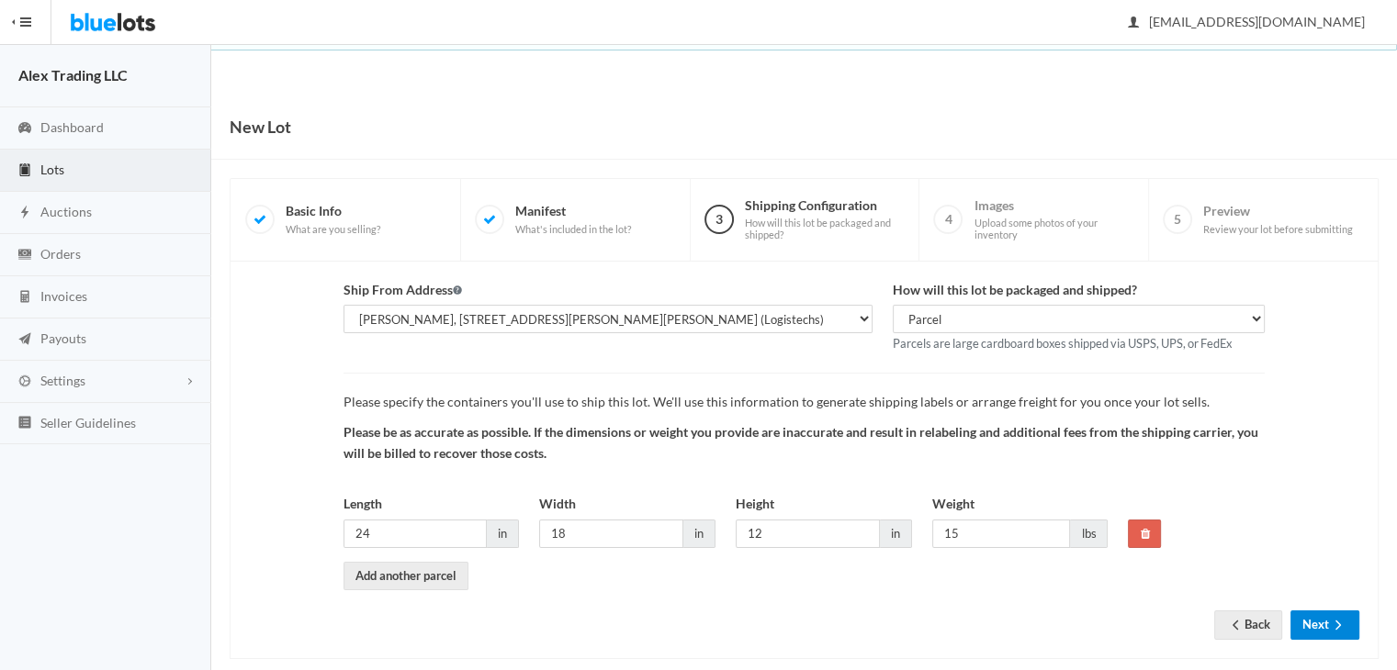
click at [1334, 625] on icon "arrow forward" at bounding box center [1338, 625] width 18 height 15
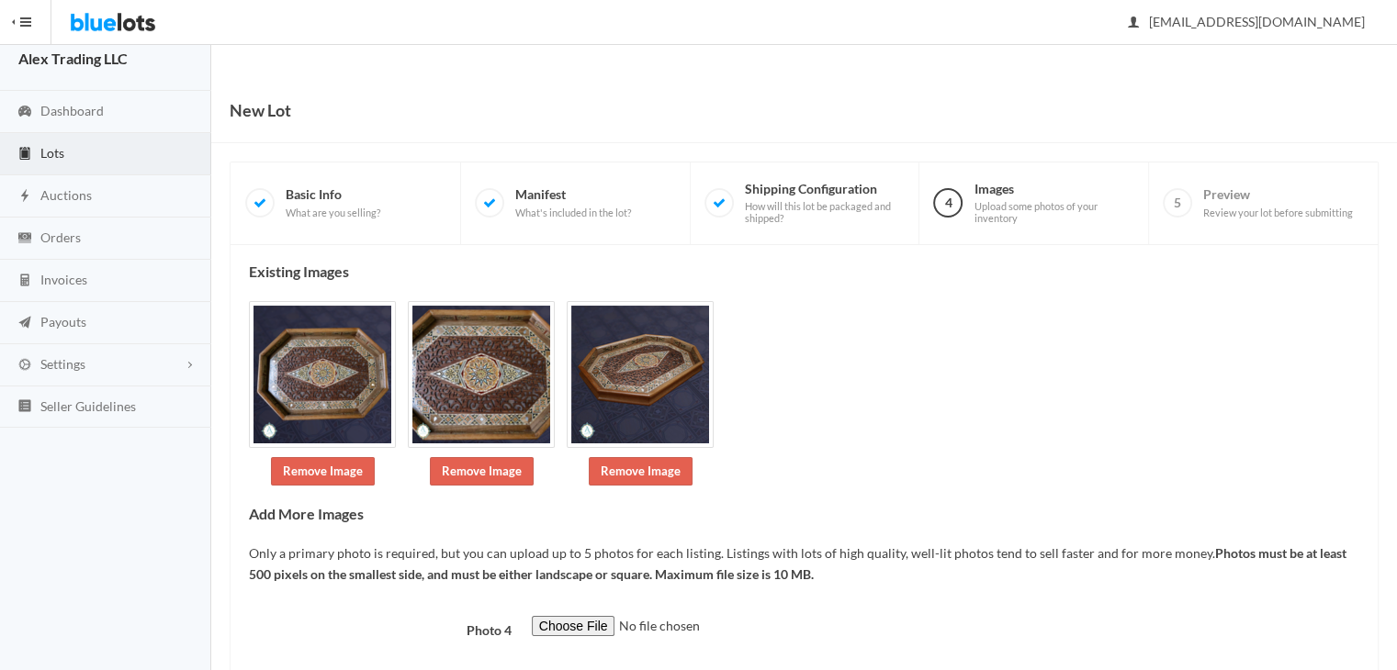
scroll to position [176, 0]
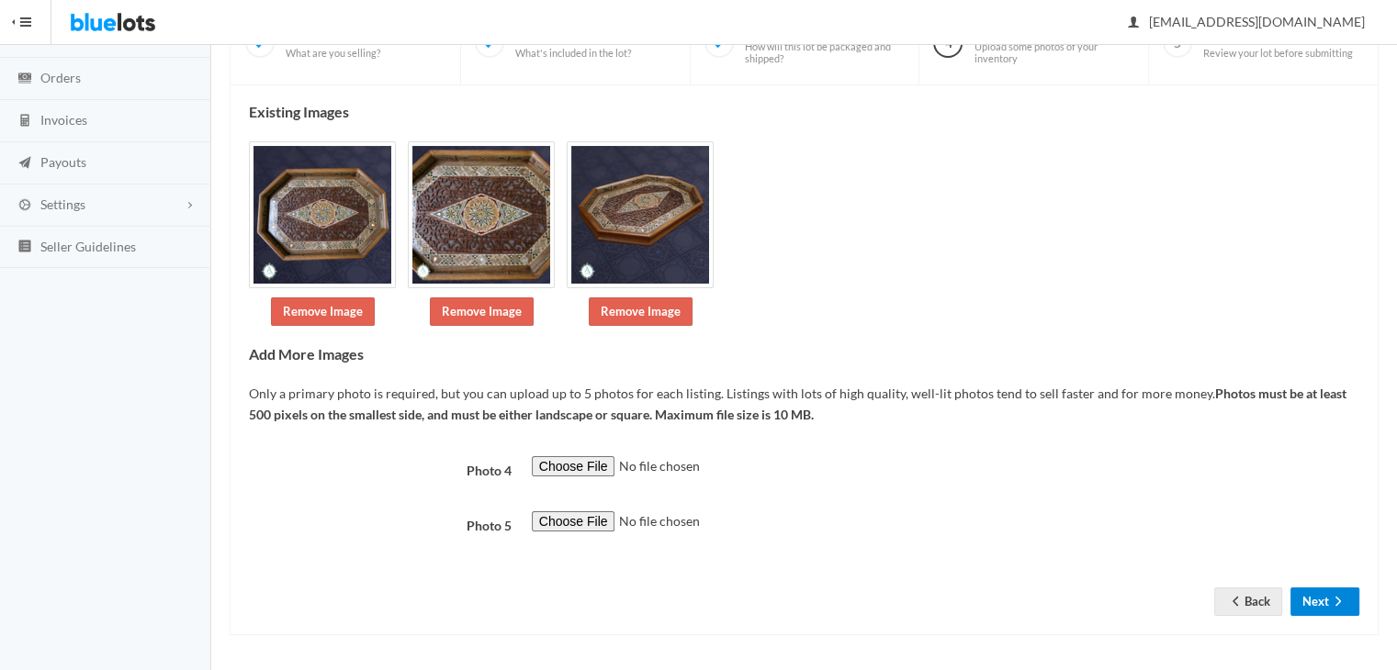
click at [1337, 600] on icon "arrow forward" at bounding box center [1338, 601] width 18 height 15
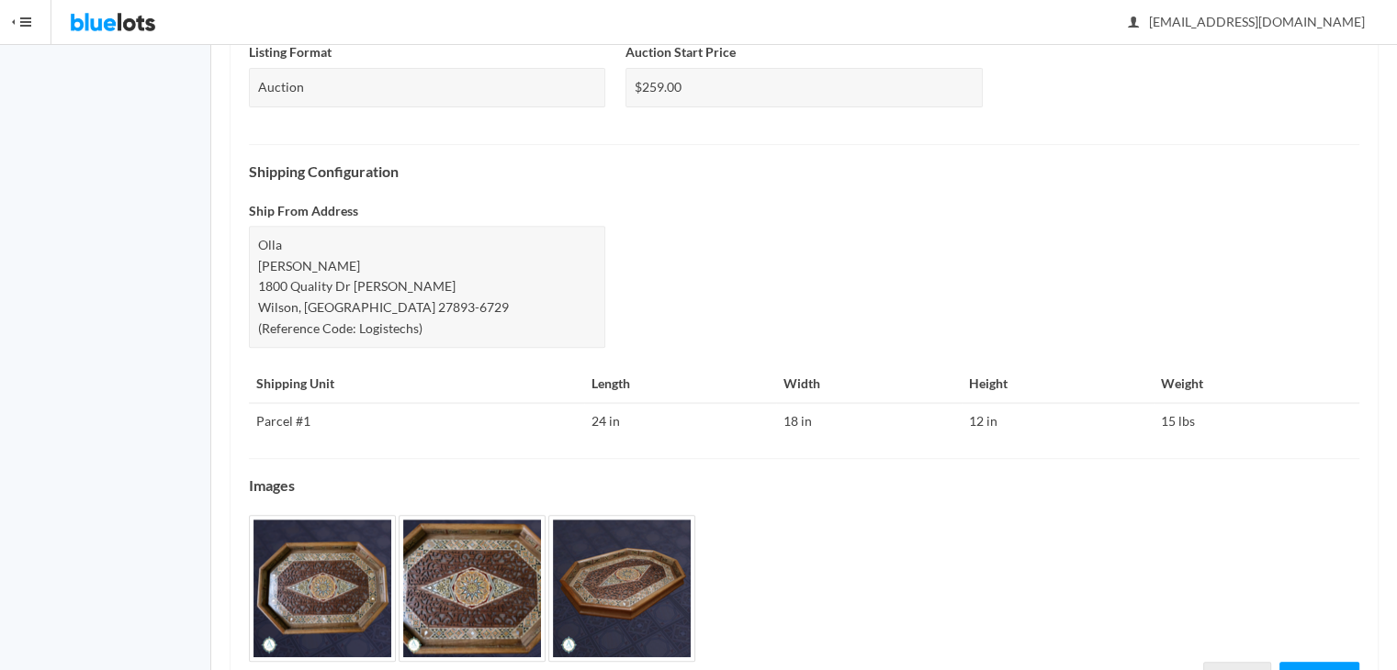
scroll to position [785, 0]
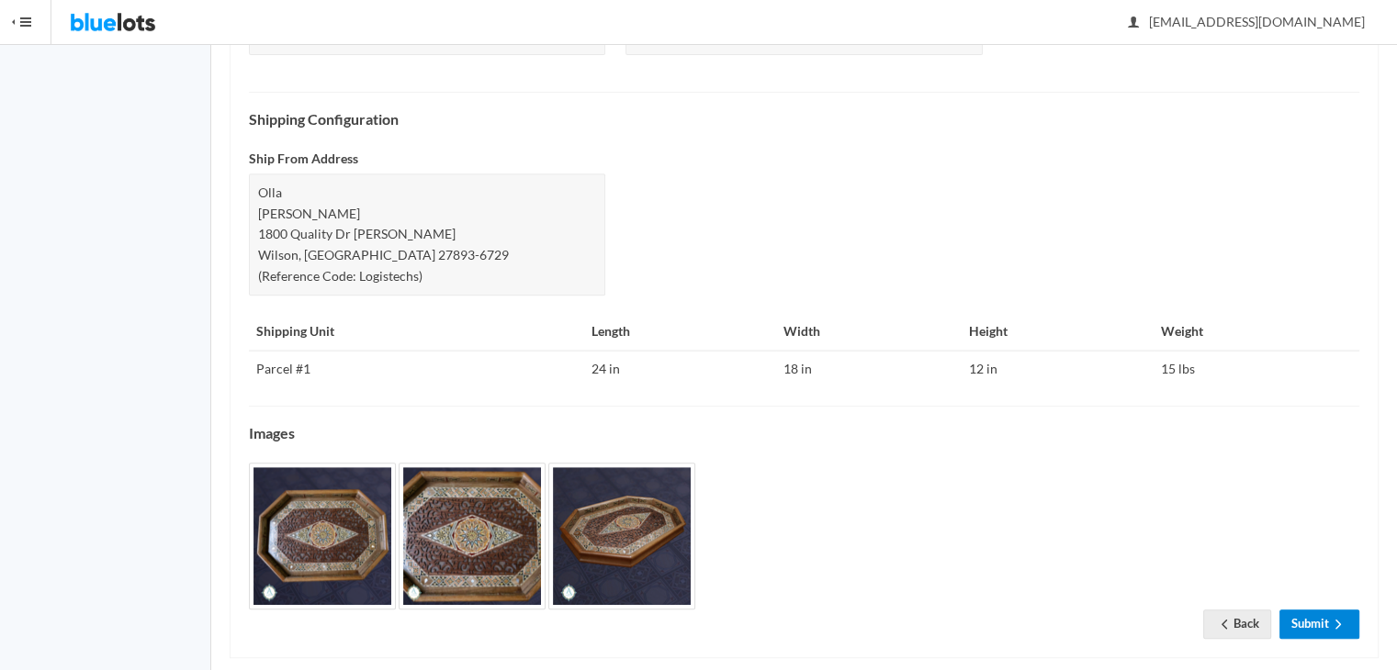
click at [1303, 610] on link "Submit" at bounding box center [1319, 624] width 80 height 28
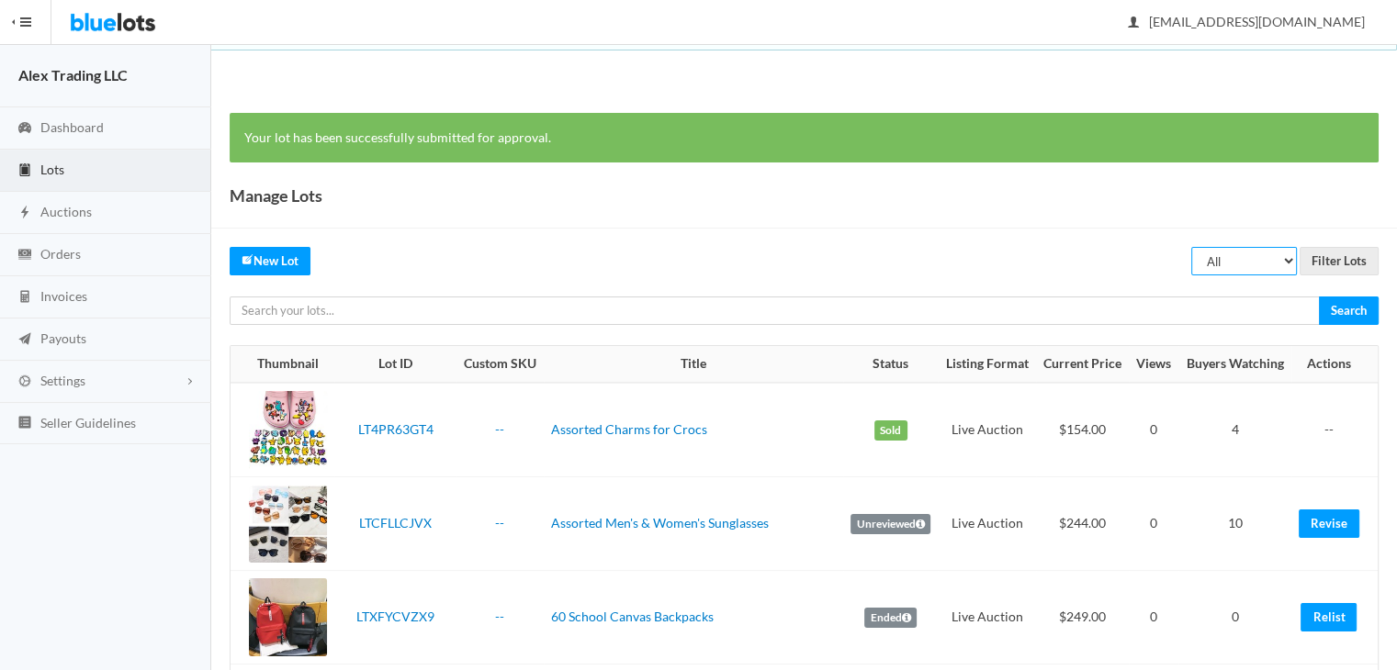
click at [1248, 262] on select "All Draft Unreviewed Rejected Scheduled Listed Sold Ended" at bounding box center [1244, 261] width 106 height 28
click at [143, 214] on link "Auctions" at bounding box center [105, 213] width 211 height 42
